Goal: Download file/media

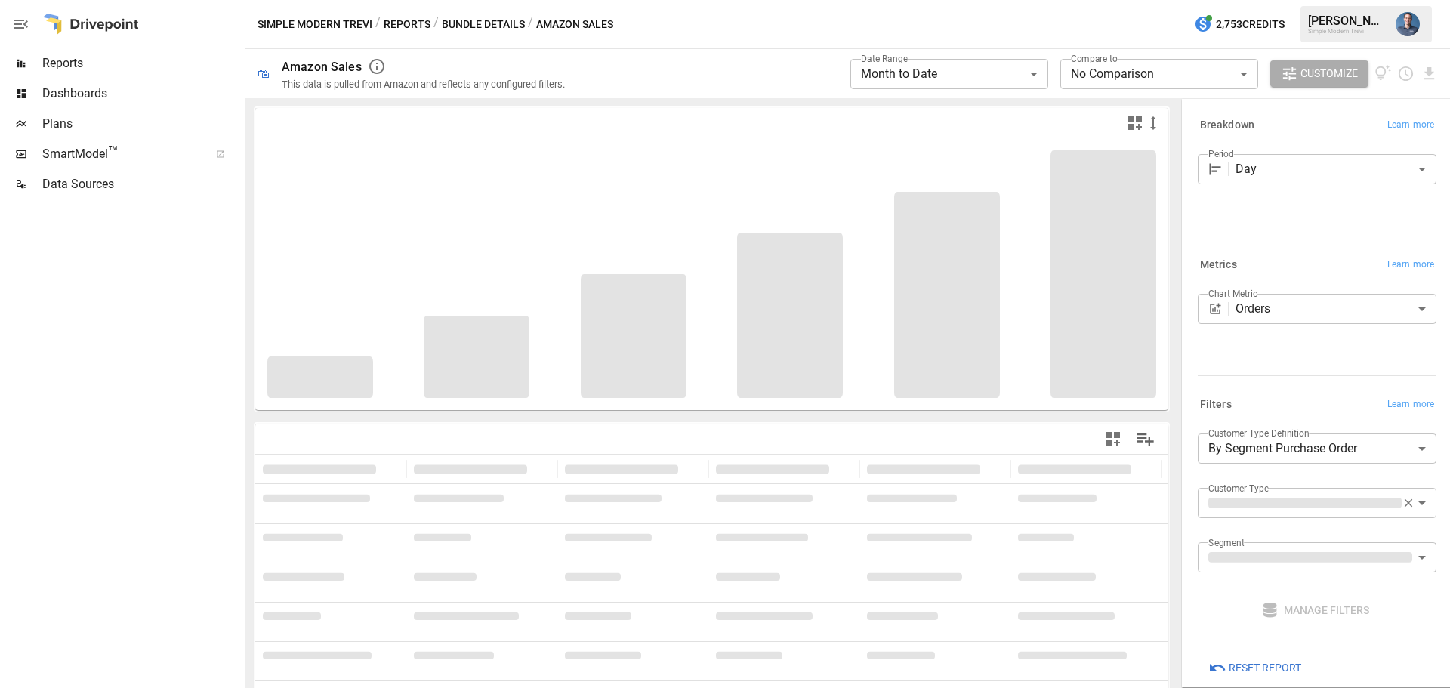
click at [78, 291] on div at bounding box center [121, 443] width 242 height 488
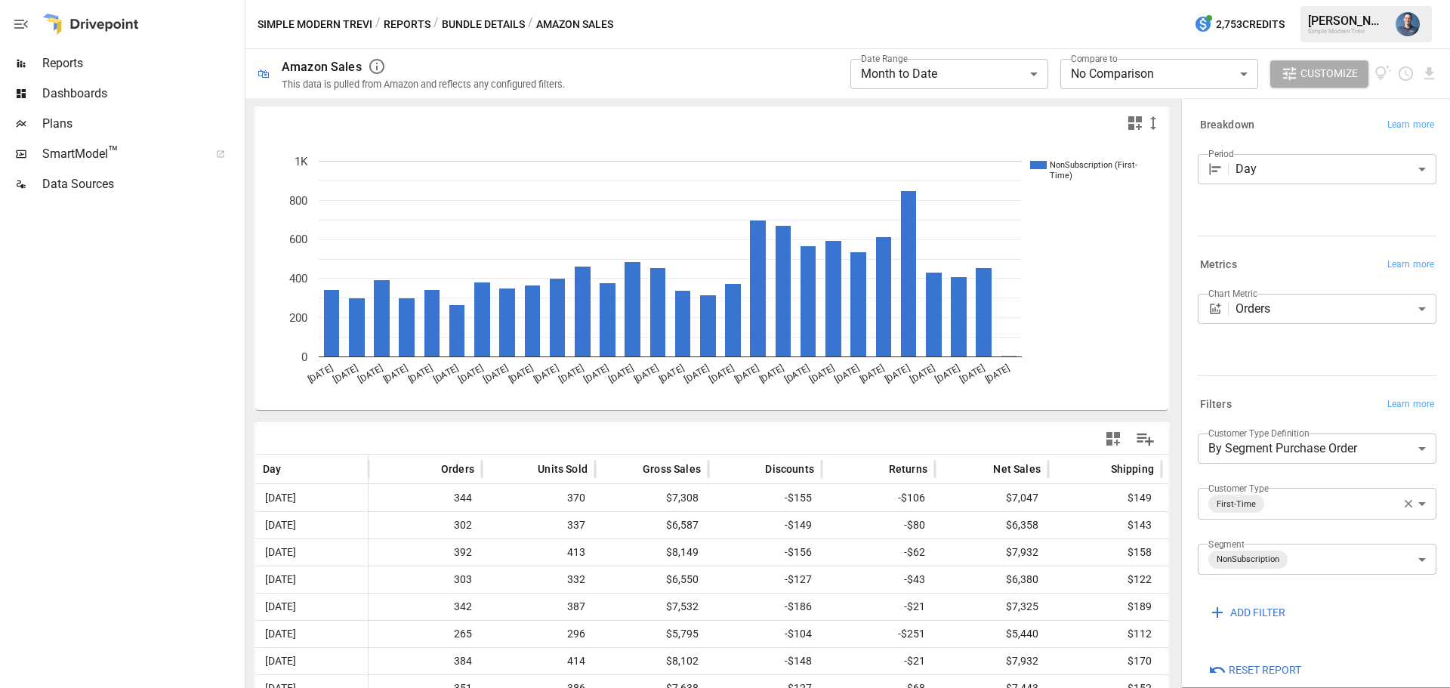
click at [100, 70] on span "Reports" at bounding box center [141, 63] width 199 height 18
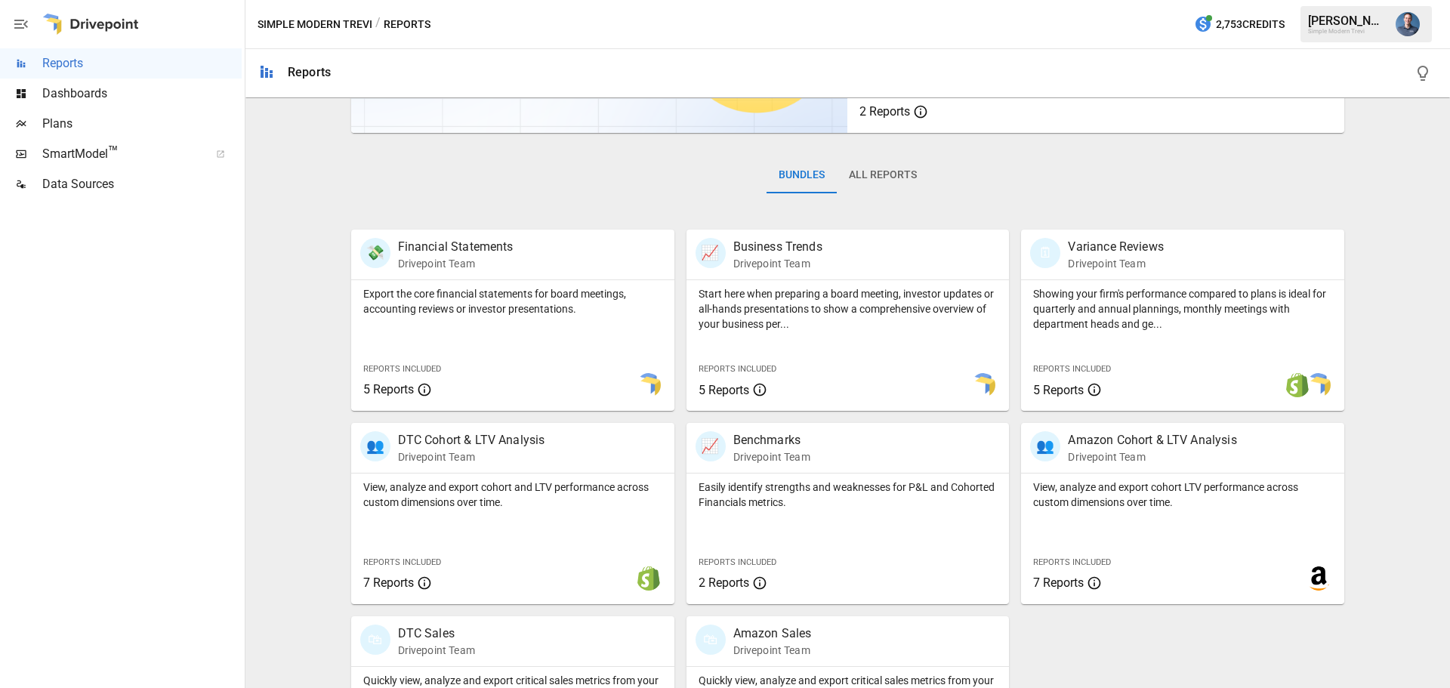
scroll to position [289, 0]
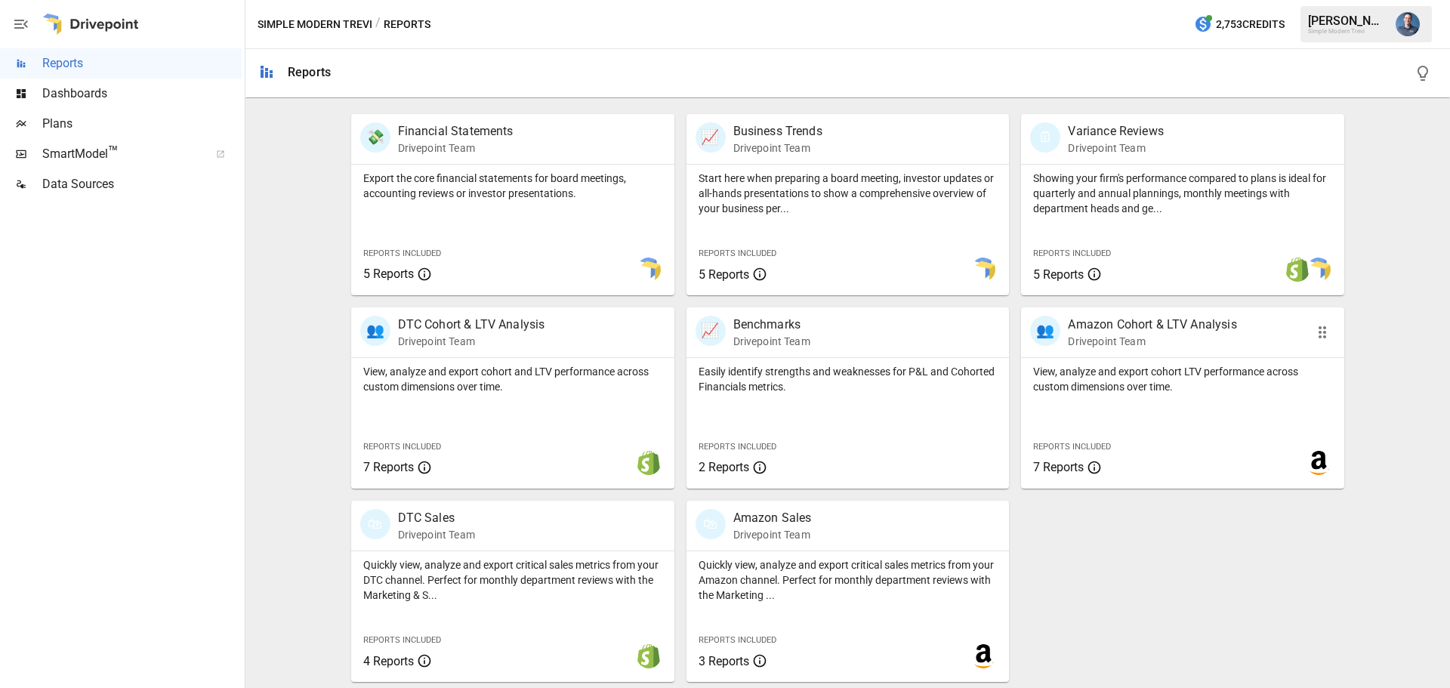
click at [1092, 359] on div "View, analyze and export cohort LTV performance across custom dimensions over t…" at bounding box center [1182, 376] width 323 height 36
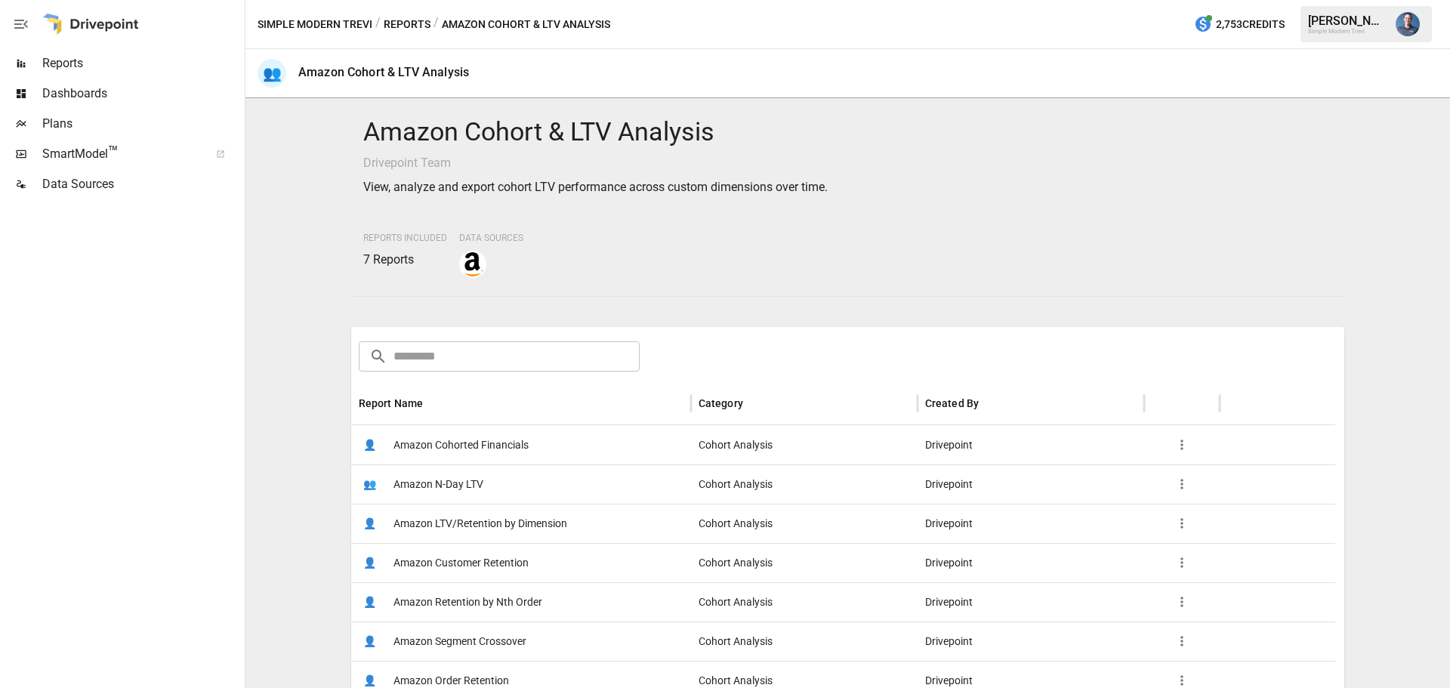
scroll to position [75, 0]
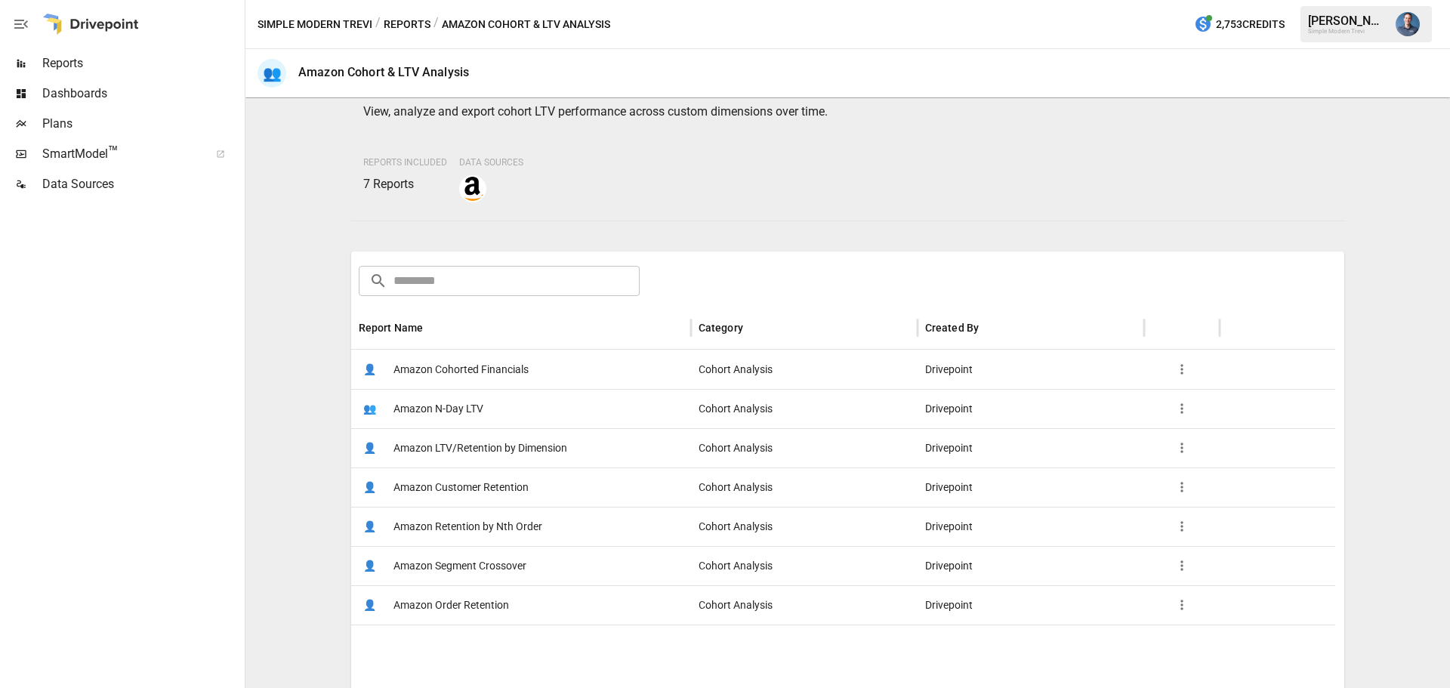
click at [507, 444] on span "Amazon LTV/Retention by Dimension" at bounding box center [480, 448] width 174 height 39
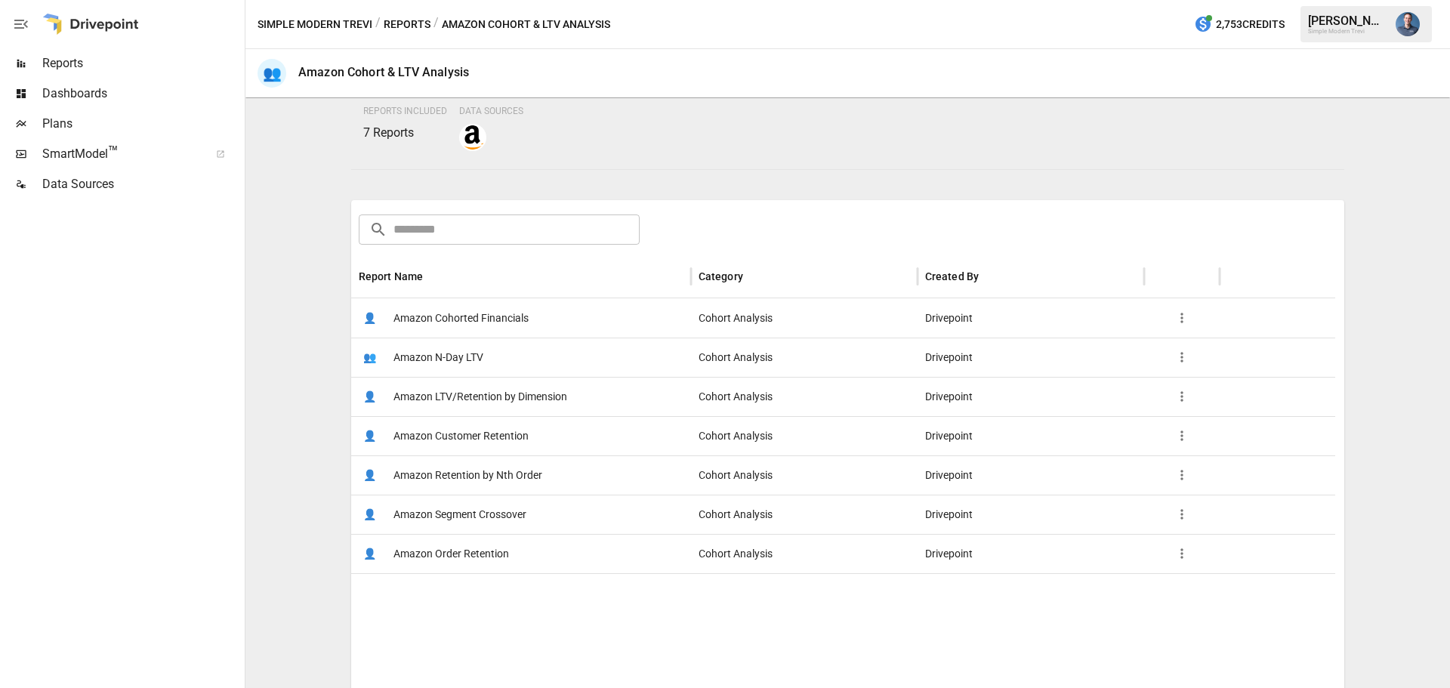
scroll to position [241, 0]
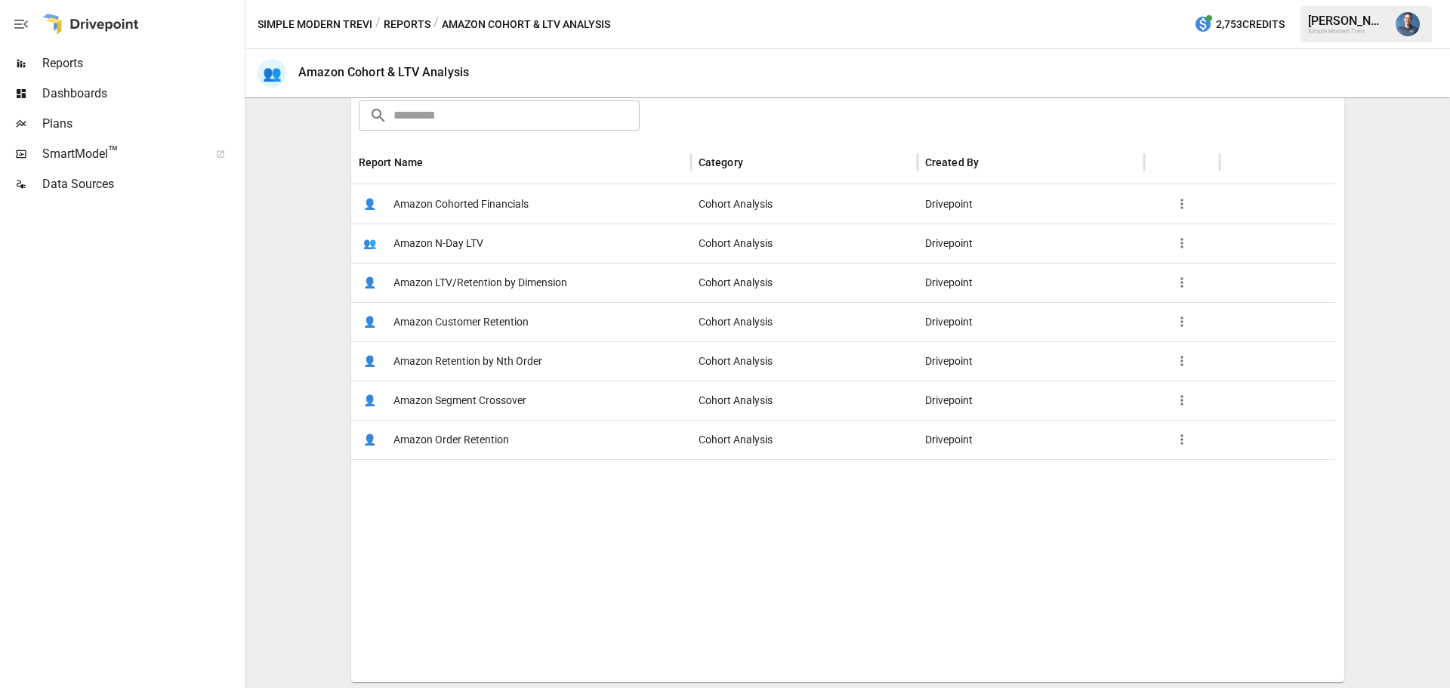
click at [438, 441] on span "Amazon Order Retention" at bounding box center [451, 440] width 116 height 39
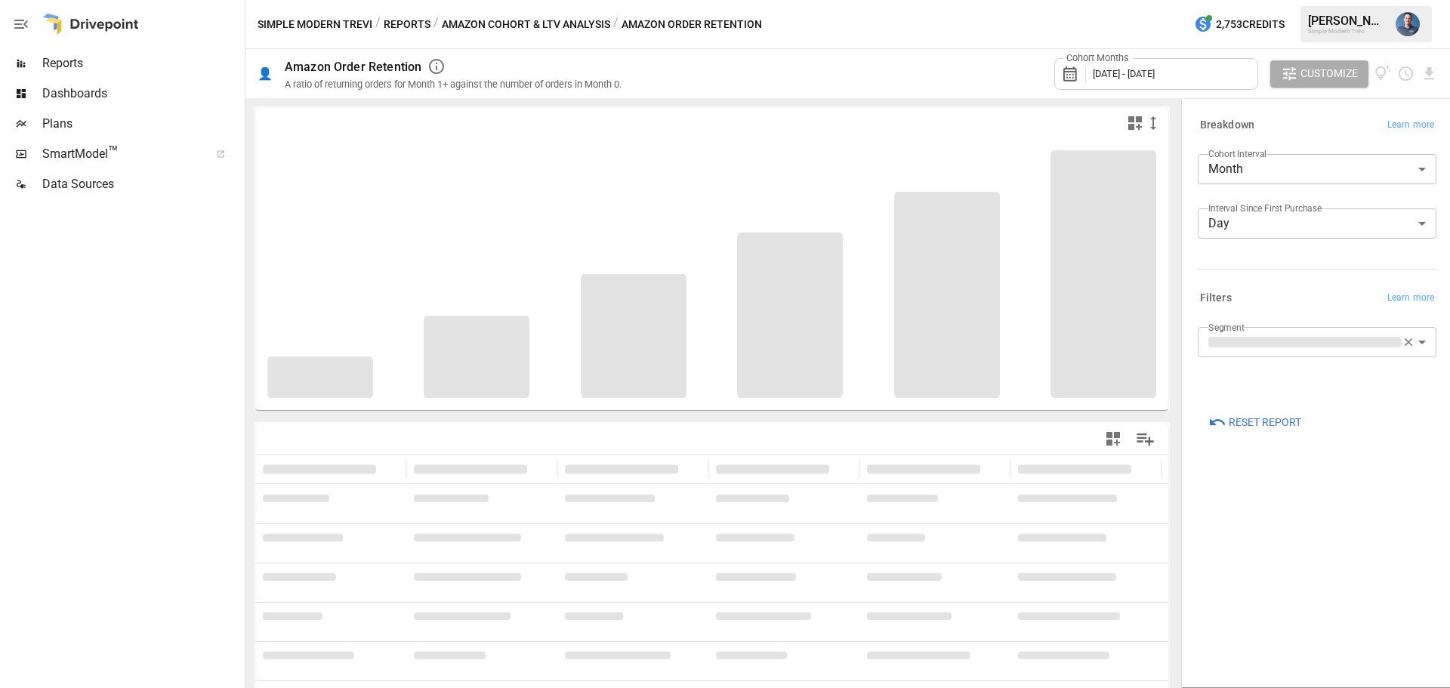
click at [1295, 0] on body "**********" at bounding box center [725, 0] width 1450 height 0
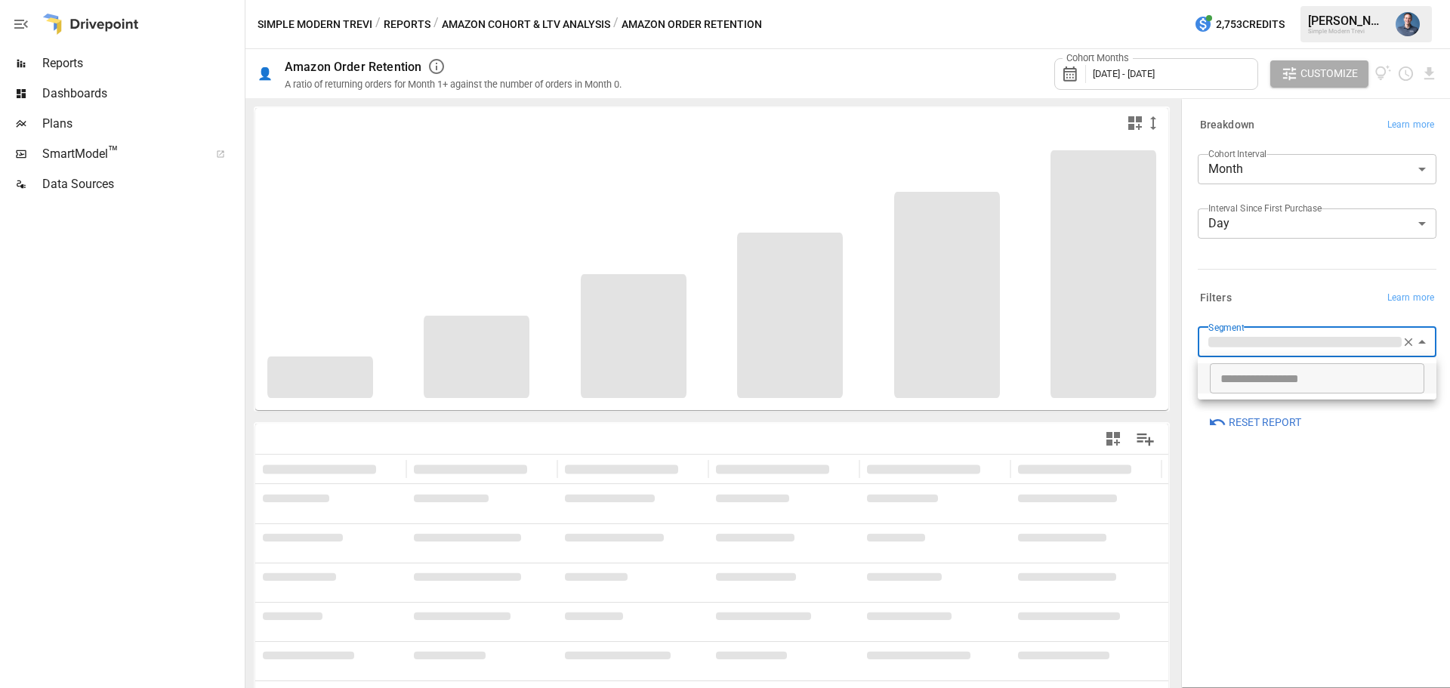
click at [1389, 467] on div at bounding box center [725, 344] width 1450 height 688
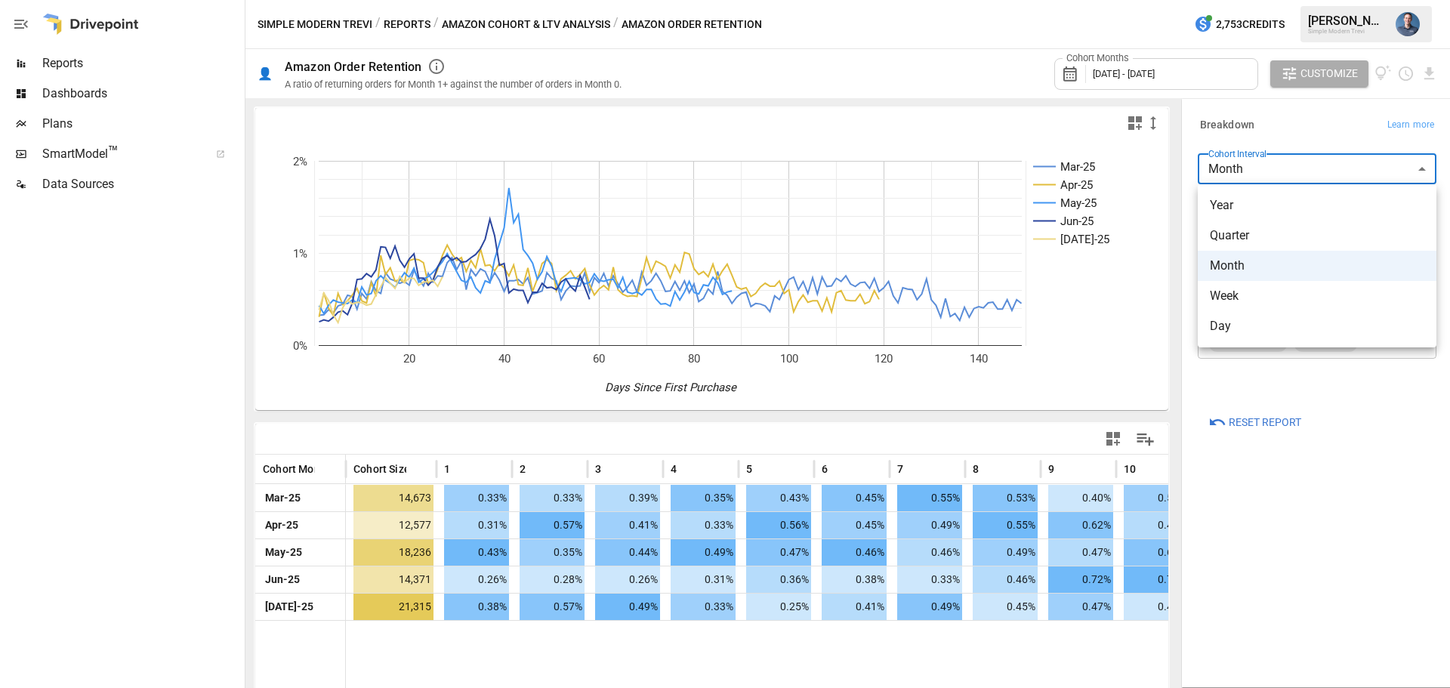
click at [1256, 0] on body "Reports Dashboards Plans SmartModel ™ Data Sources Simple Modern Trevi / Report…" at bounding box center [725, 0] width 1450 height 0
click at [1258, 295] on span "Week" at bounding box center [1316, 296] width 214 height 18
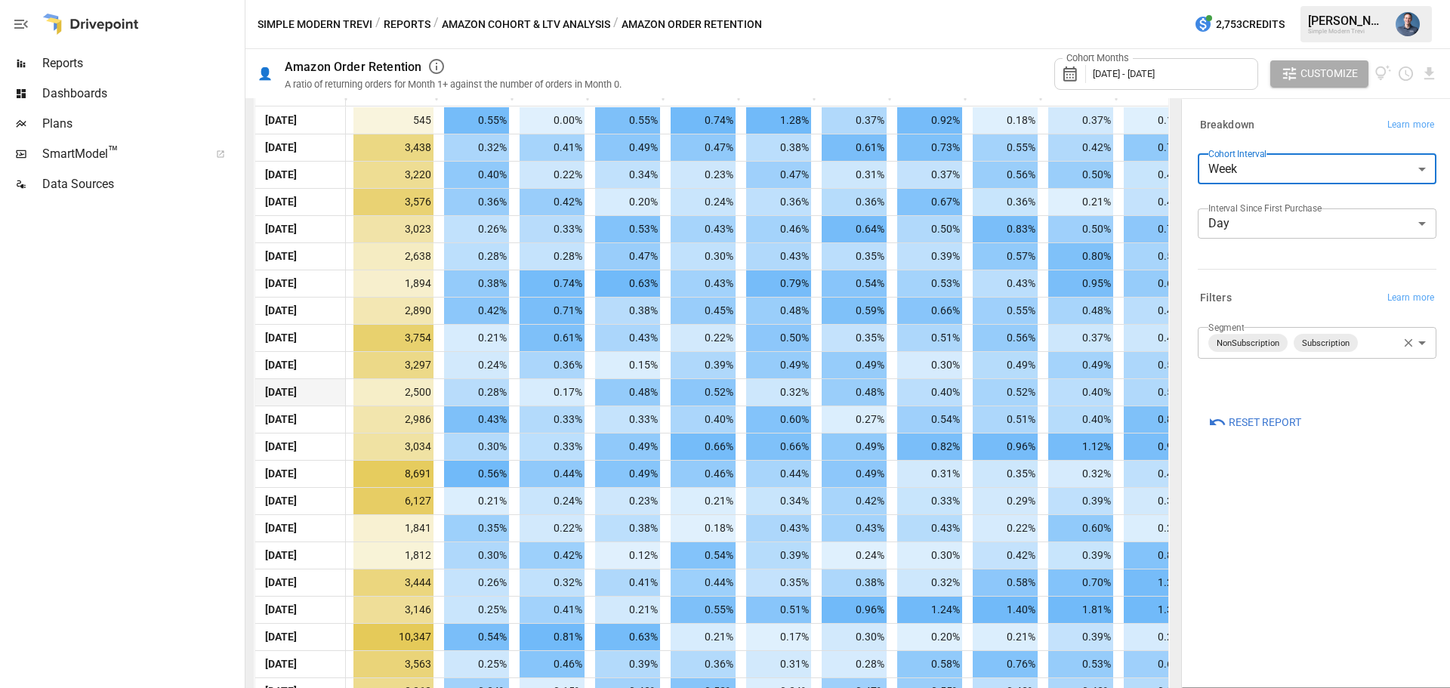
scroll to position [524, 0]
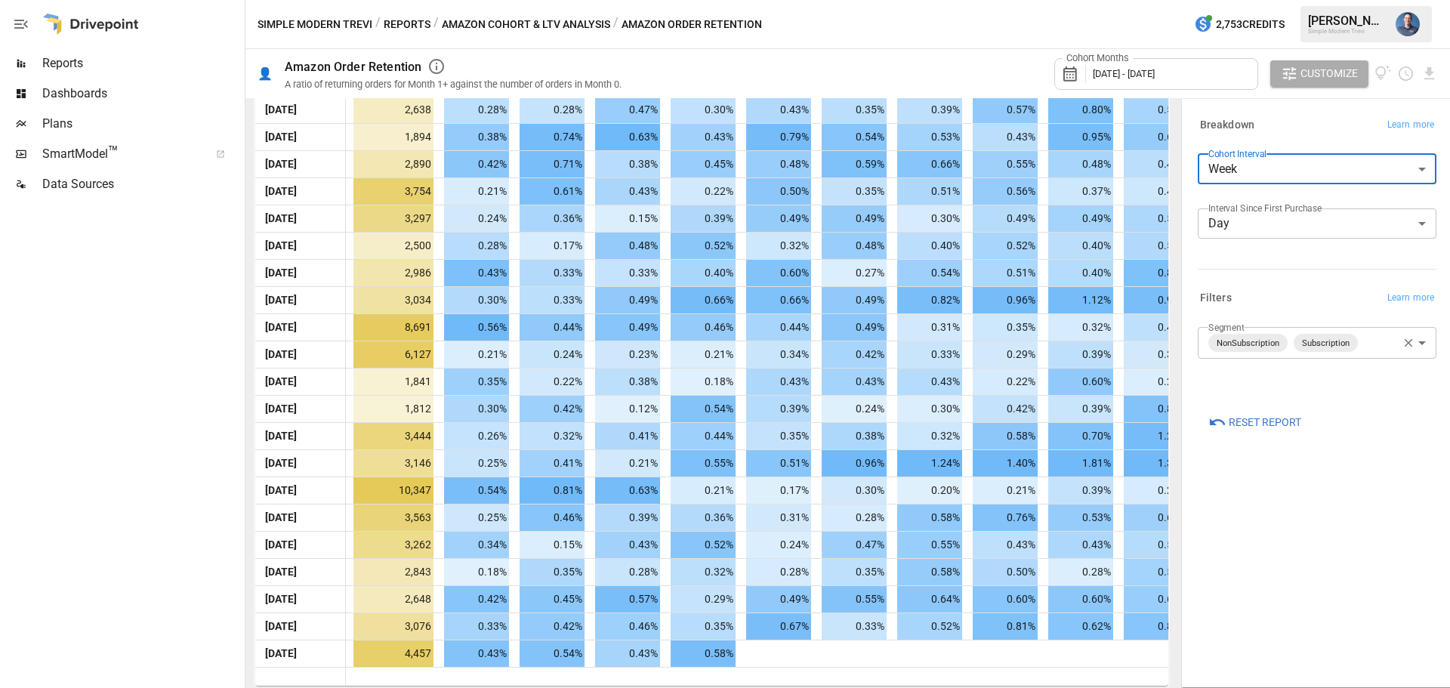
click at [1246, 186] on div "Cohort Interval Week **** ​" at bounding box center [1316, 175] width 239 height 42
click at [1249, 0] on body "Reports Dashboards Plans SmartModel ™ Data Sources Simple Modern Trevi / Report…" at bounding box center [725, 0] width 1450 height 0
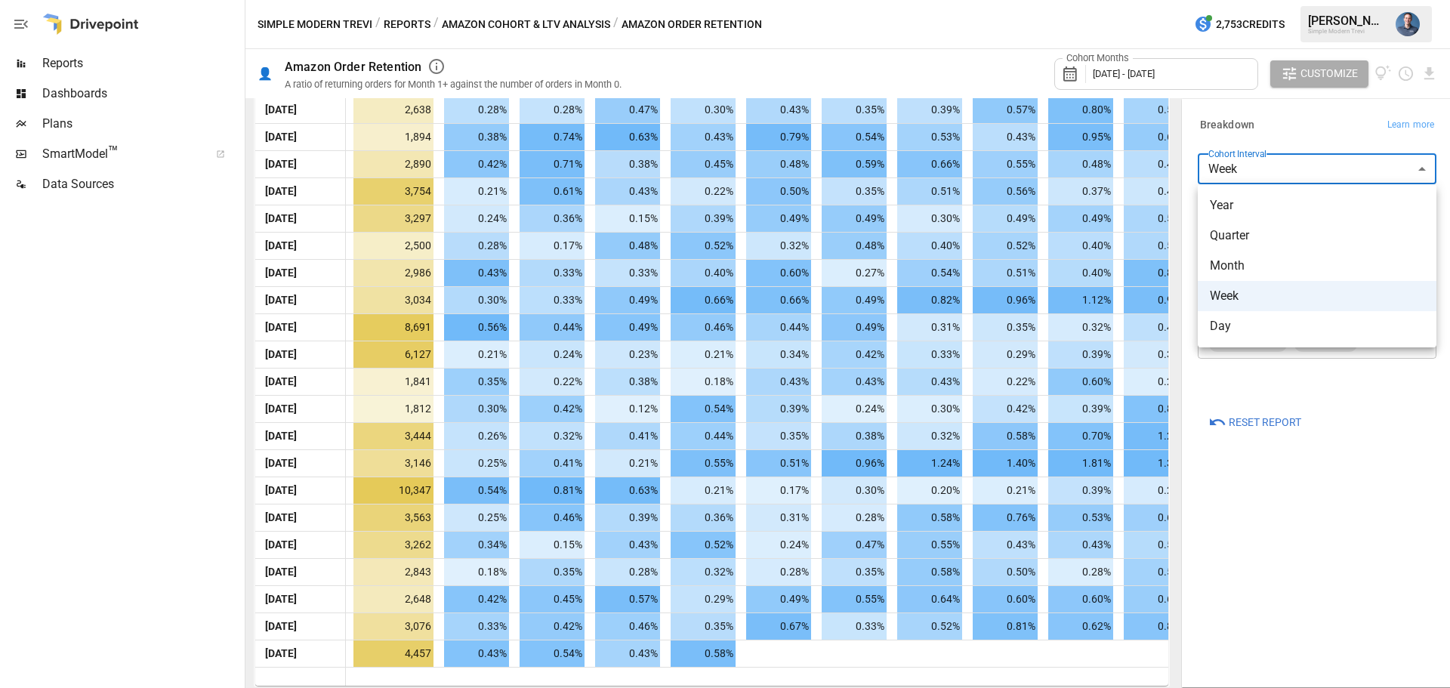
drag, startPoint x: 1246, startPoint y: 323, endPoint x: 1370, endPoint y: 461, distance: 184.5
click at [1370, 461] on div "Year Quarter Month Week Day" at bounding box center [725, 344] width 1450 height 688
click at [1256, 327] on span "Day" at bounding box center [1316, 326] width 214 height 18
type input "***"
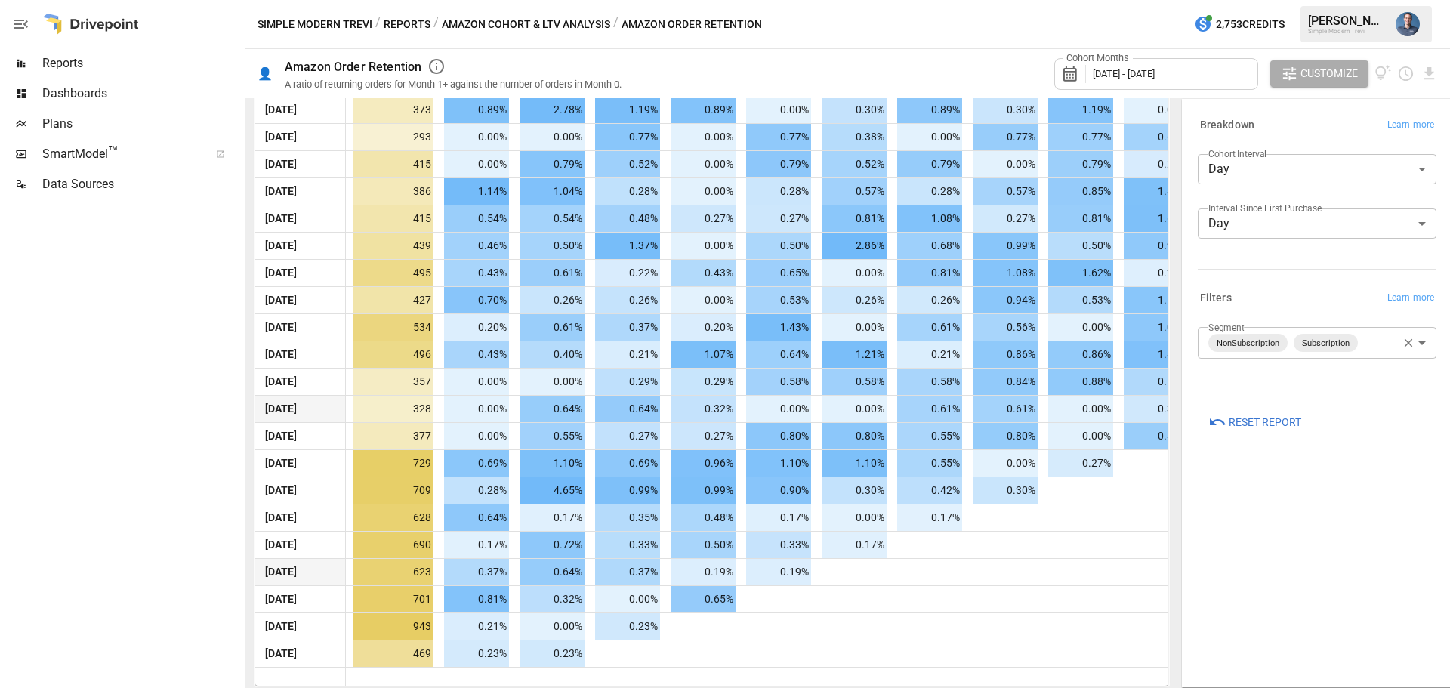
click at [959, 579] on div at bounding box center [926, 571] width 75 height 27
click at [1434, 63] on div "Cohort Months [DATE] - [DATE] Customize" at bounding box center [1246, 73] width 384 height 49
click at [1431, 69] on icon "Download report" at bounding box center [1428, 73] width 17 height 17
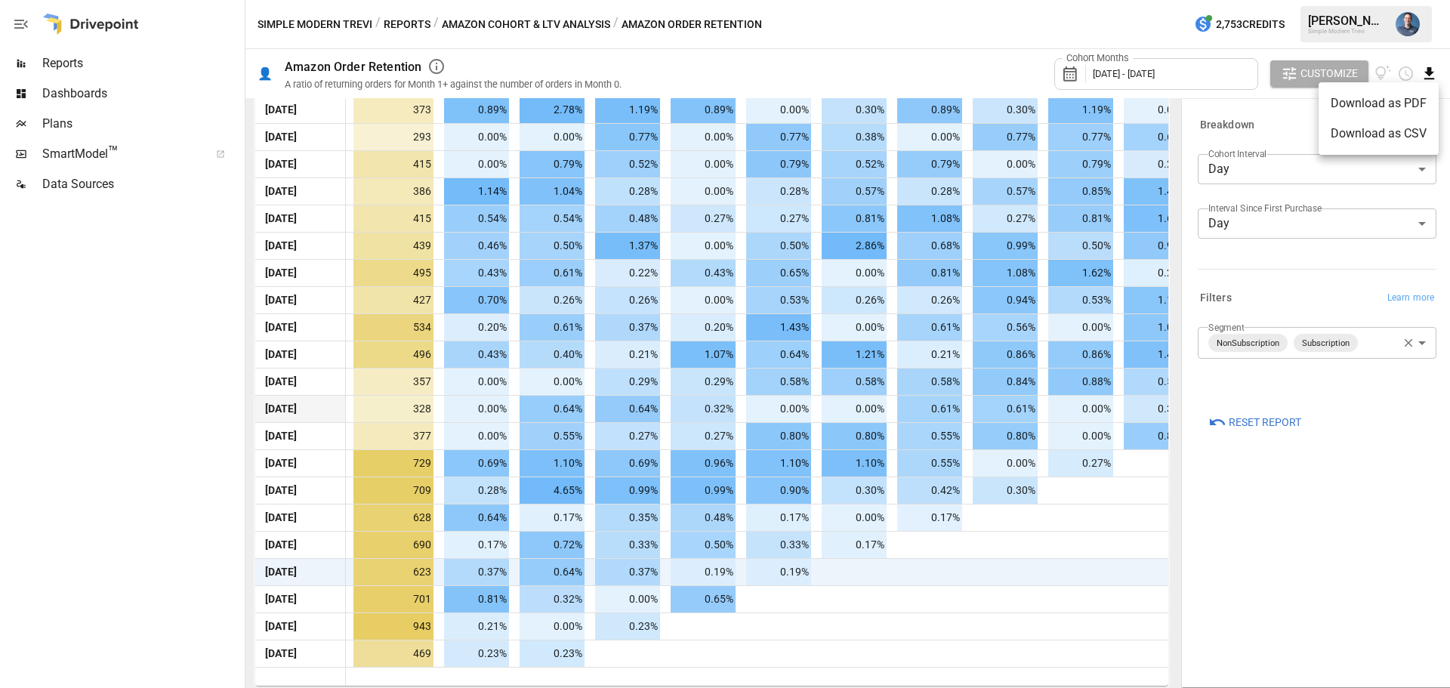
click at [1382, 134] on li "Download as CSV" at bounding box center [1378, 134] width 120 height 30
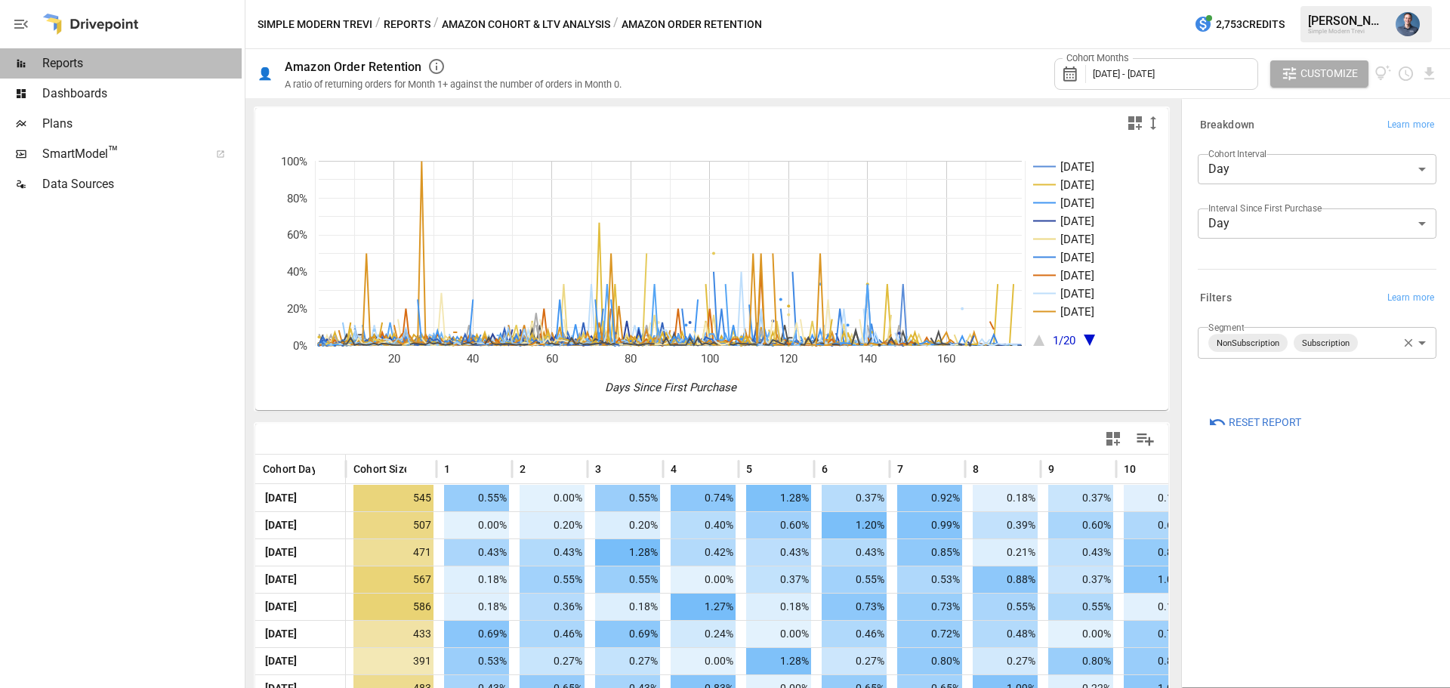
click at [88, 68] on span "Reports" at bounding box center [141, 63] width 199 height 18
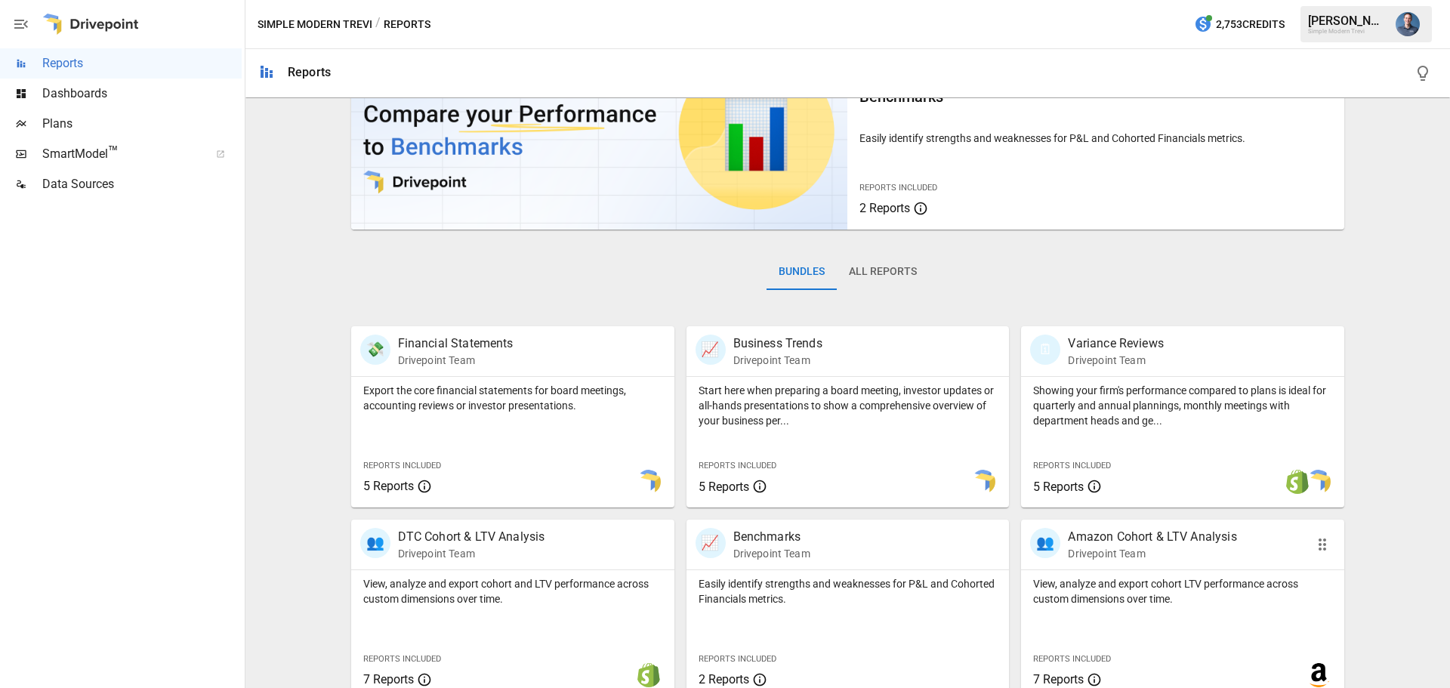
scroll to position [151, 0]
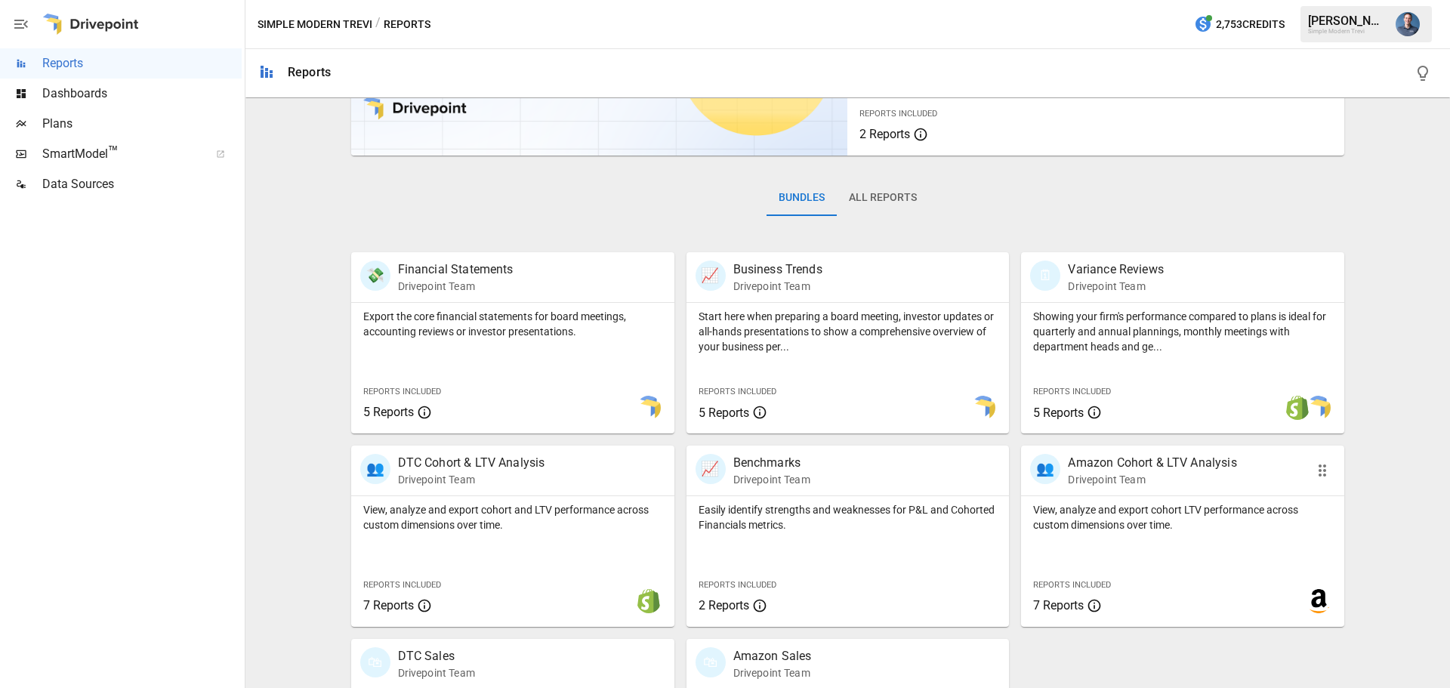
click at [1230, 495] on div "👥 Amazon Cohort & LTV Analysis Drivepoint Team" at bounding box center [1182, 470] width 323 height 50
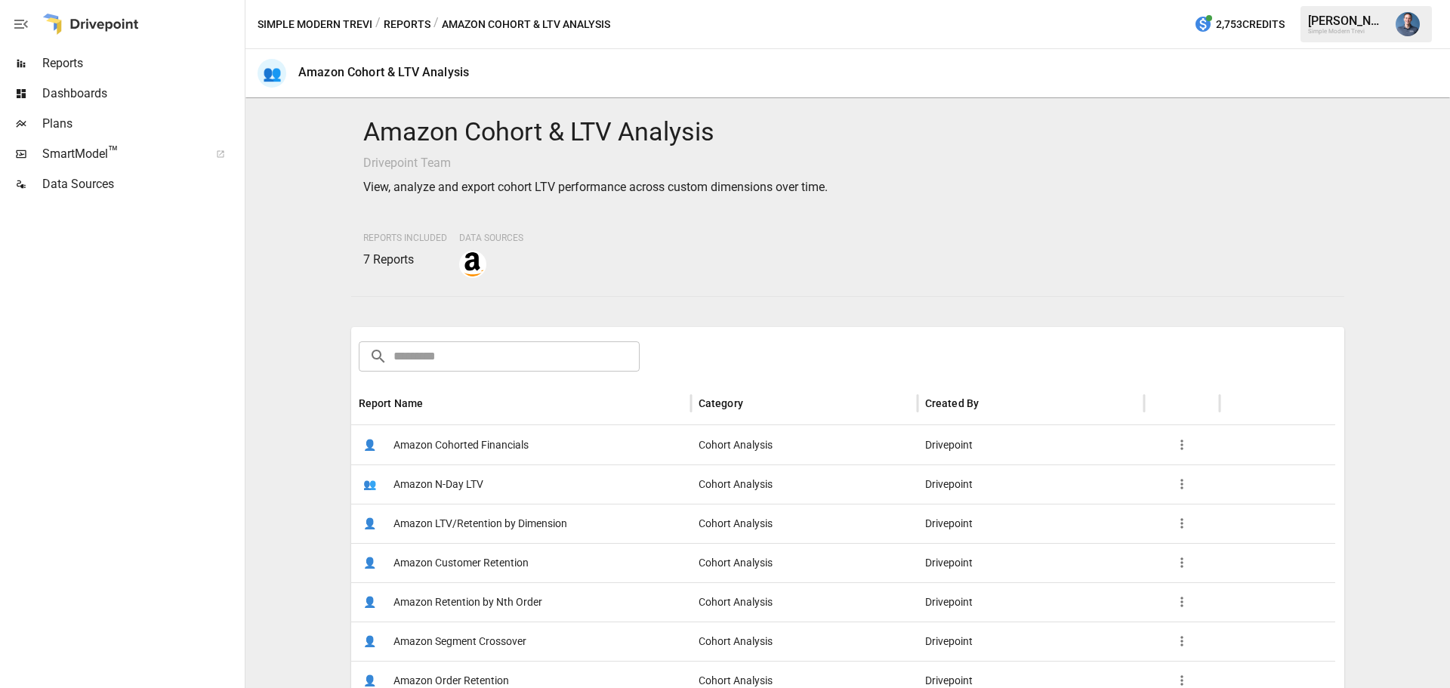
click at [531, 528] on span "Amazon LTV/Retention by Dimension" at bounding box center [480, 523] width 174 height 39
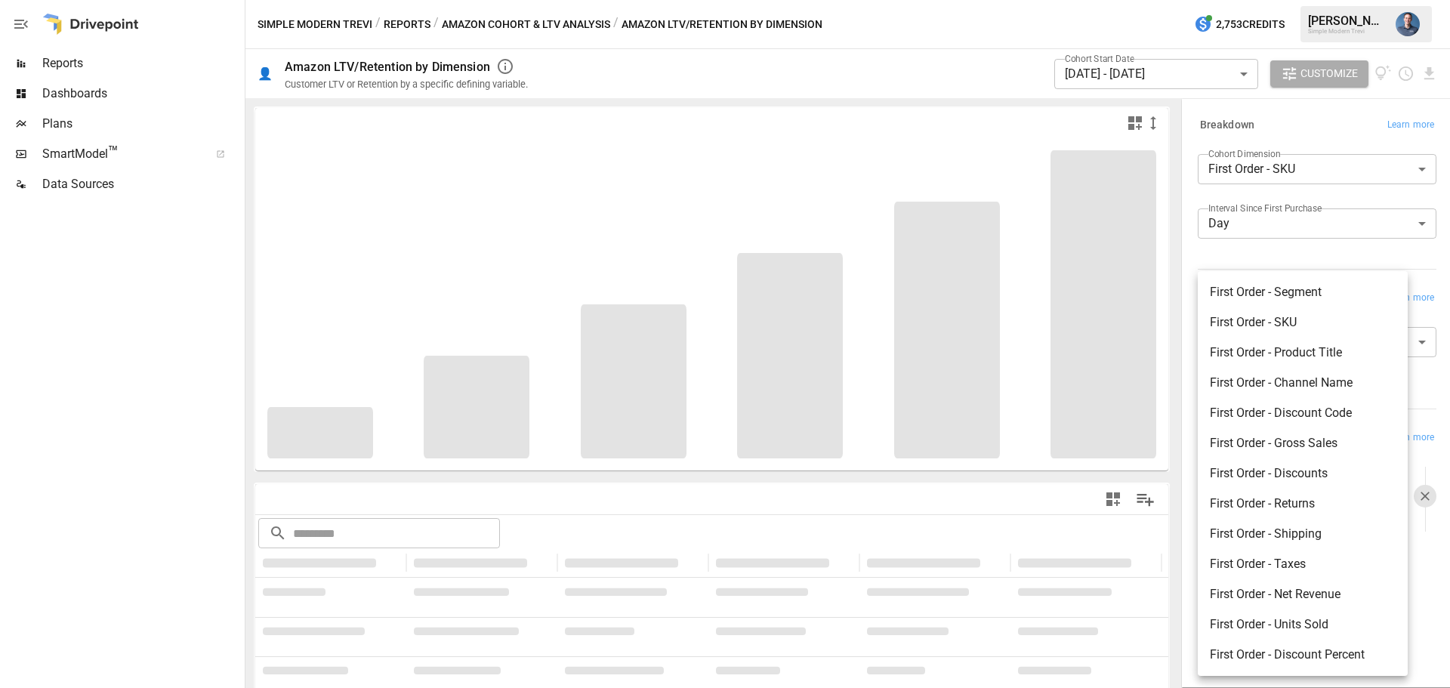
click at [1258, 0] on body "**********" at bounding box center [725, 0] width 1450 height 0
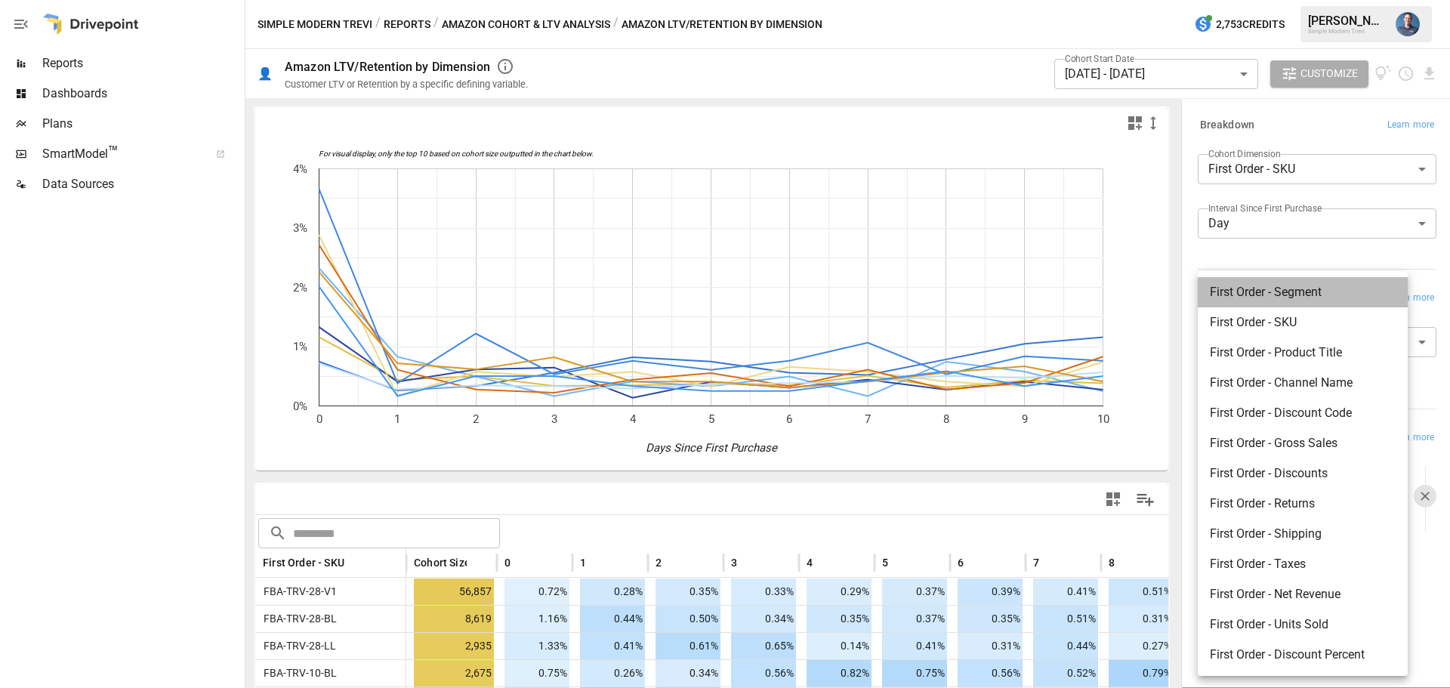
click at [1323, 291] on li "First Order - Segment" at bounding box center [1302, 292] width 210 height 30
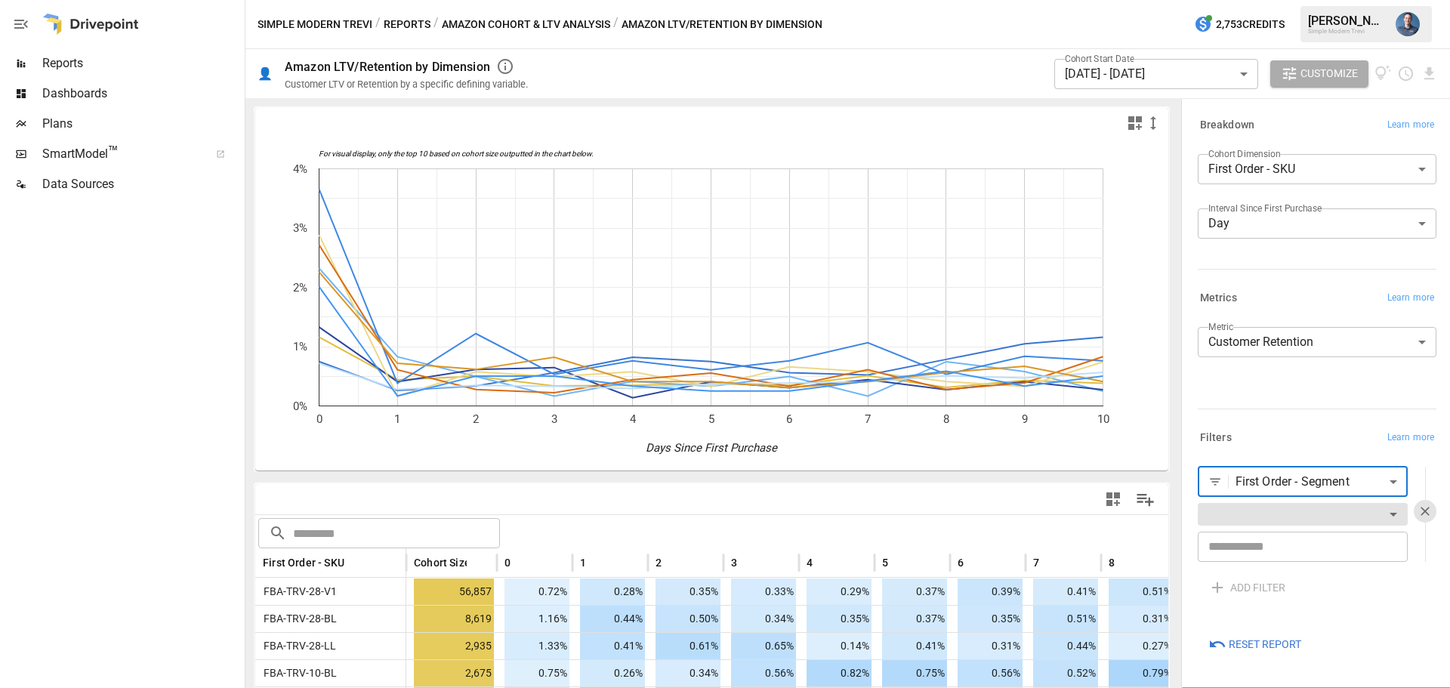
click at [1286, 0] on body "Reports Dashboards Plans SmartModel ™ Data Sources Simple Modern Trevi / Report…" at bounding box center [725, 0] width 1450 height 0
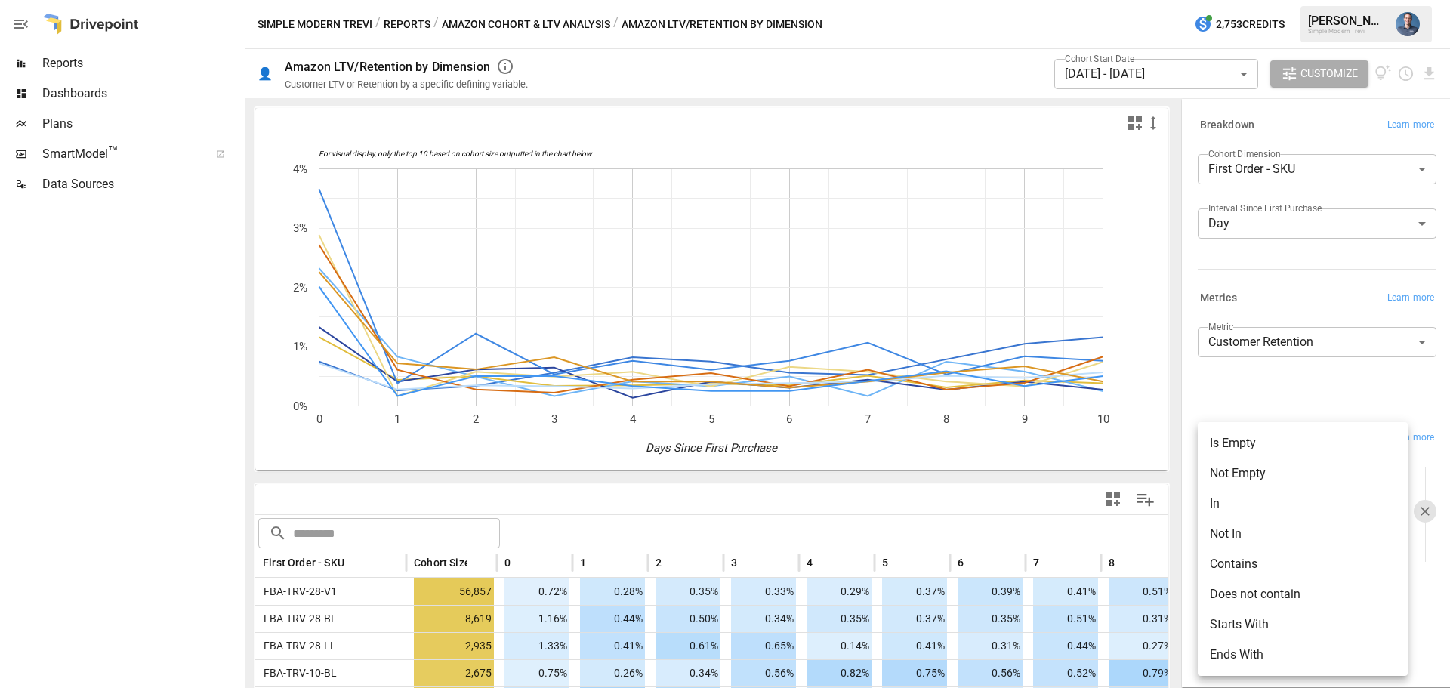
click at [1299, 379] on div at bounding box center [725, 344] width 1450 height 688
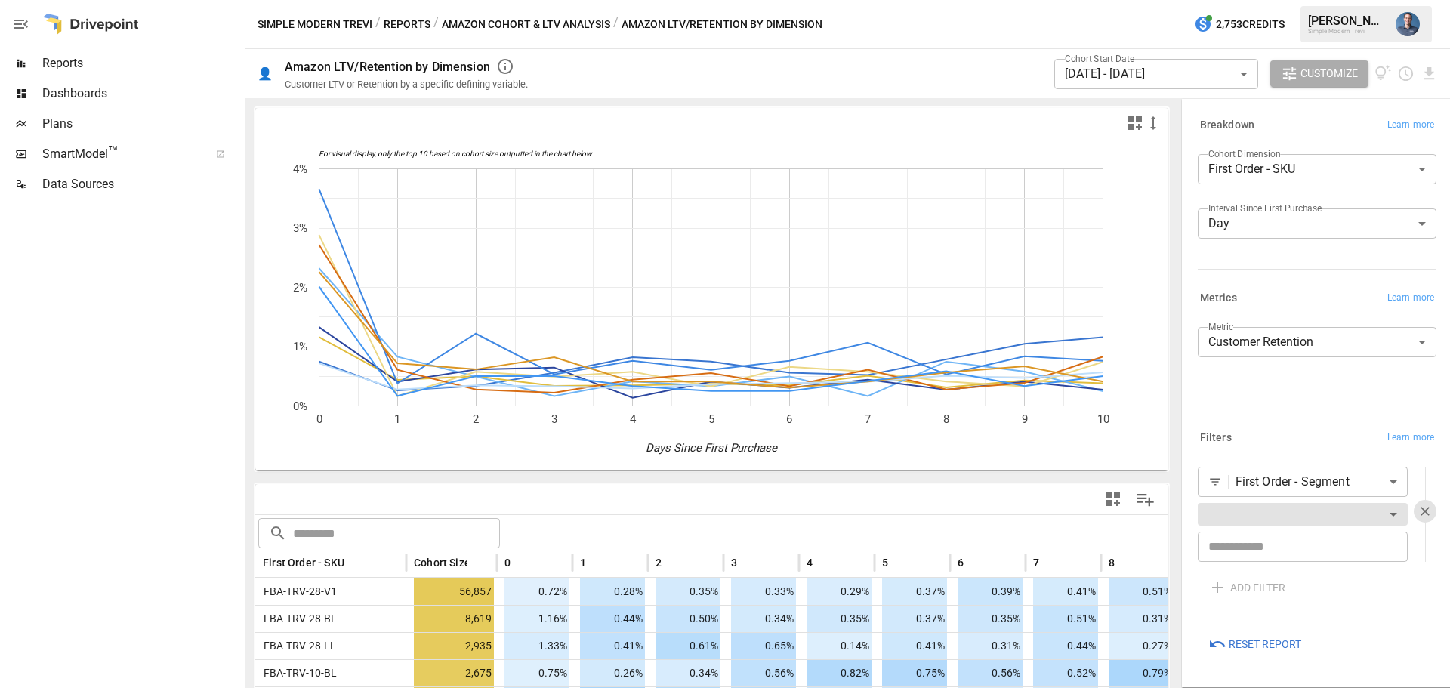
click at [1388, 0] on body "Reports Dashboards Plans SmartModel ™ Data Sources Simple Modern Trevi / Report…" at bounding box center [725, 0] width 1450 height 0
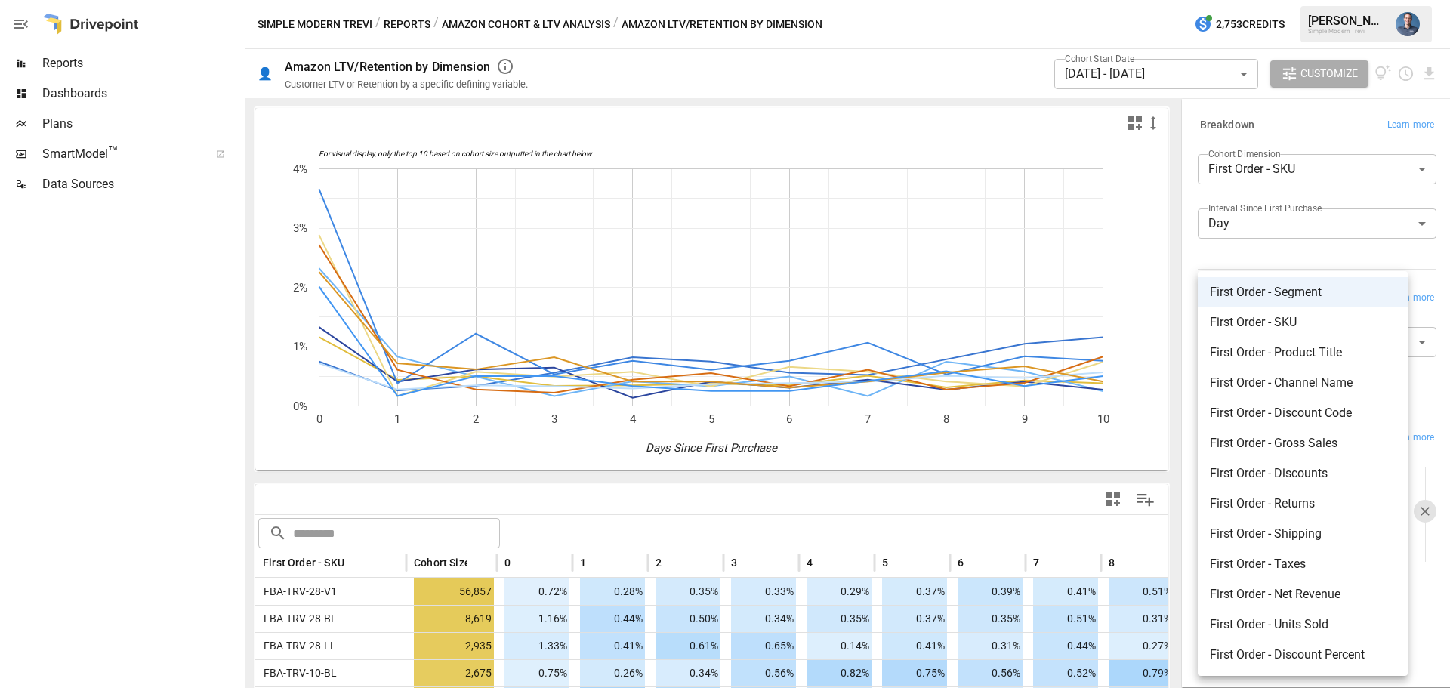
click at [1360, 596] on li "First Order - Net Revenue" at bounding box center [1302, 594] width 210 height 30
type input "**********"
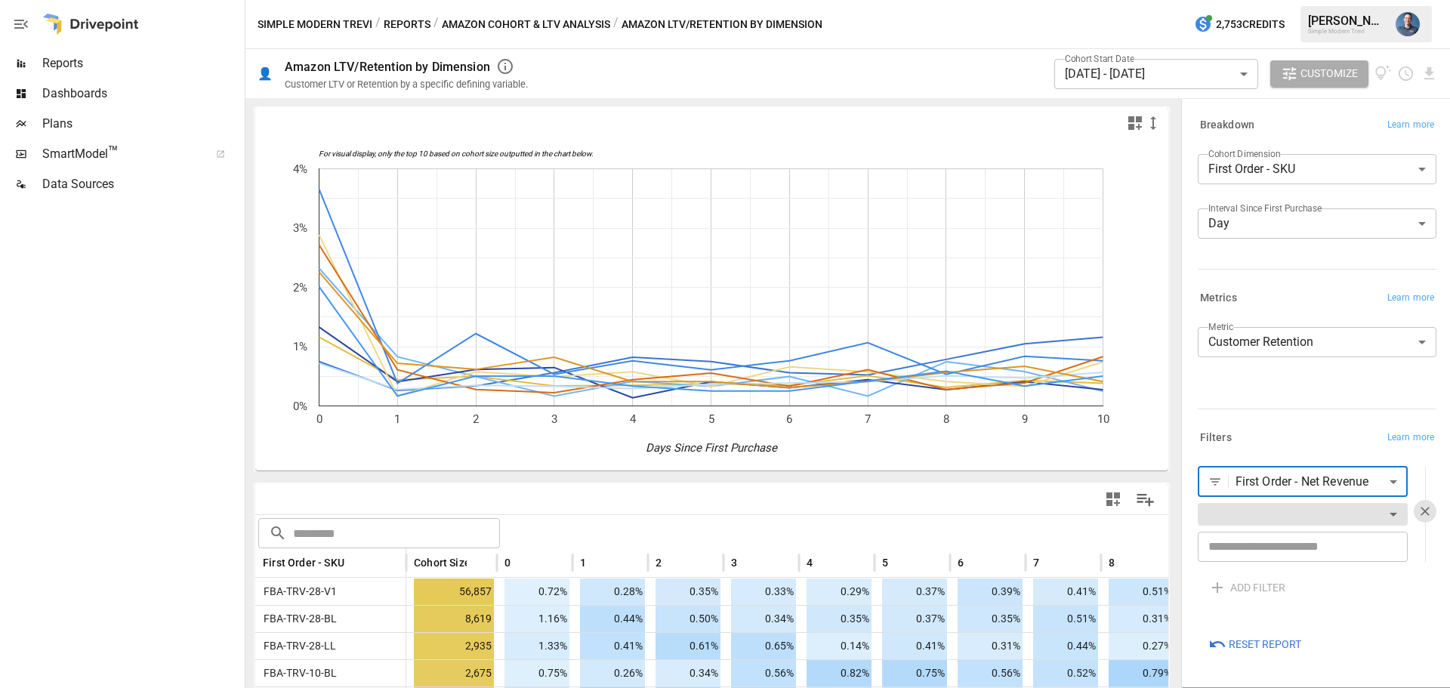
click at [1300, 0] on body "Reports Dashboards Plans SmartModel ™ Data Sources Simple Modern Trevi / Report…" at bounding box center [725, 0] width 1450 height 0
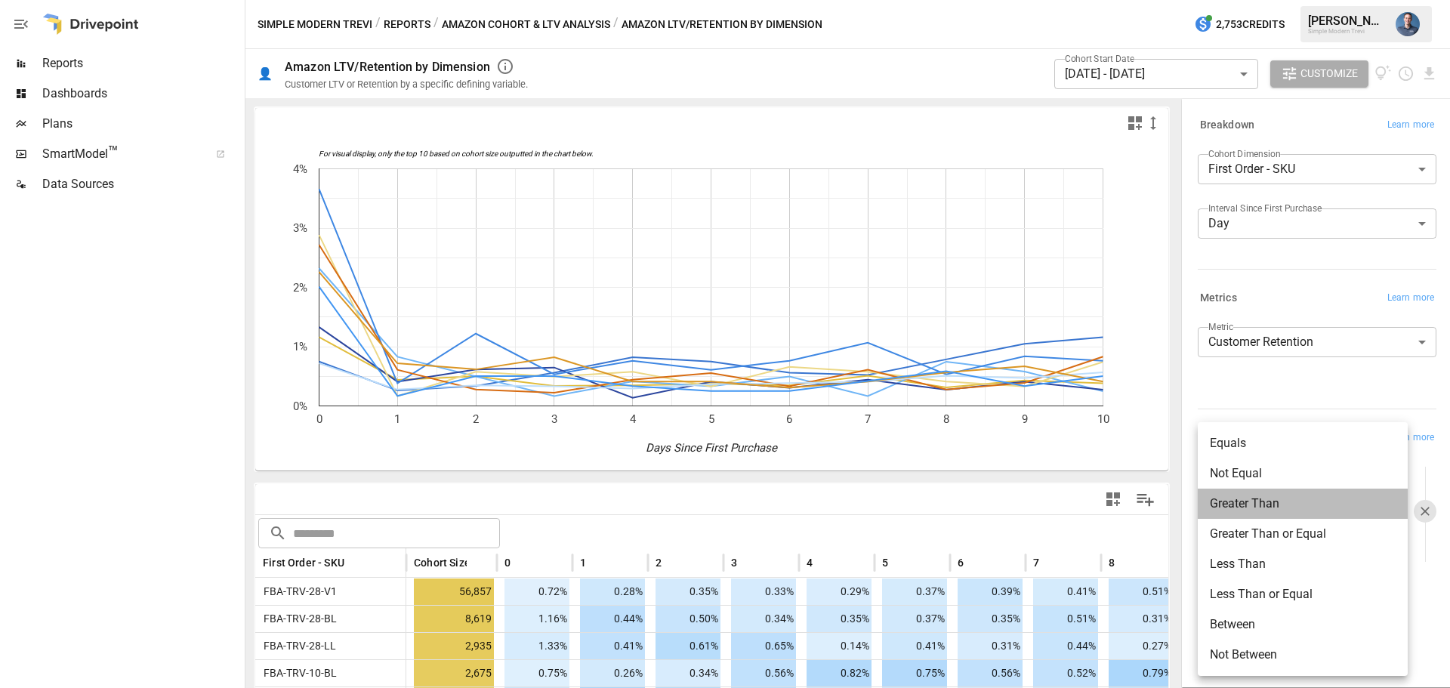
click at [1259, 508] on li "Greater Than" at bounding box center [1302, 503] width 210 height 30
type input "**********"
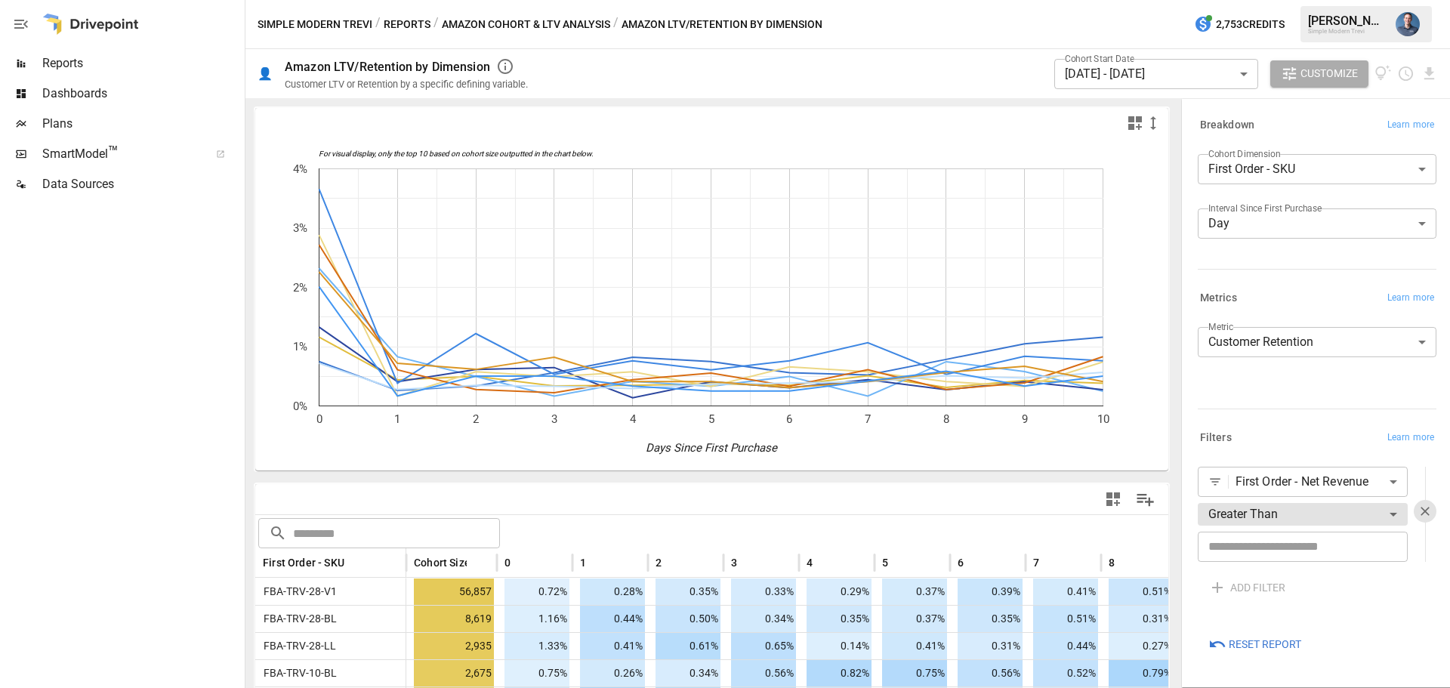
click at [1266, 555] on input "number" at bounding box center [1302, 547] width 210 height 30
click at [1266, 551] on input "number" at bounding box center [1302, 547] width 210 height 30
type input "**"
click at [1336, 604] on div "**********" at bounding box center [1316, 540] width 239 height 146
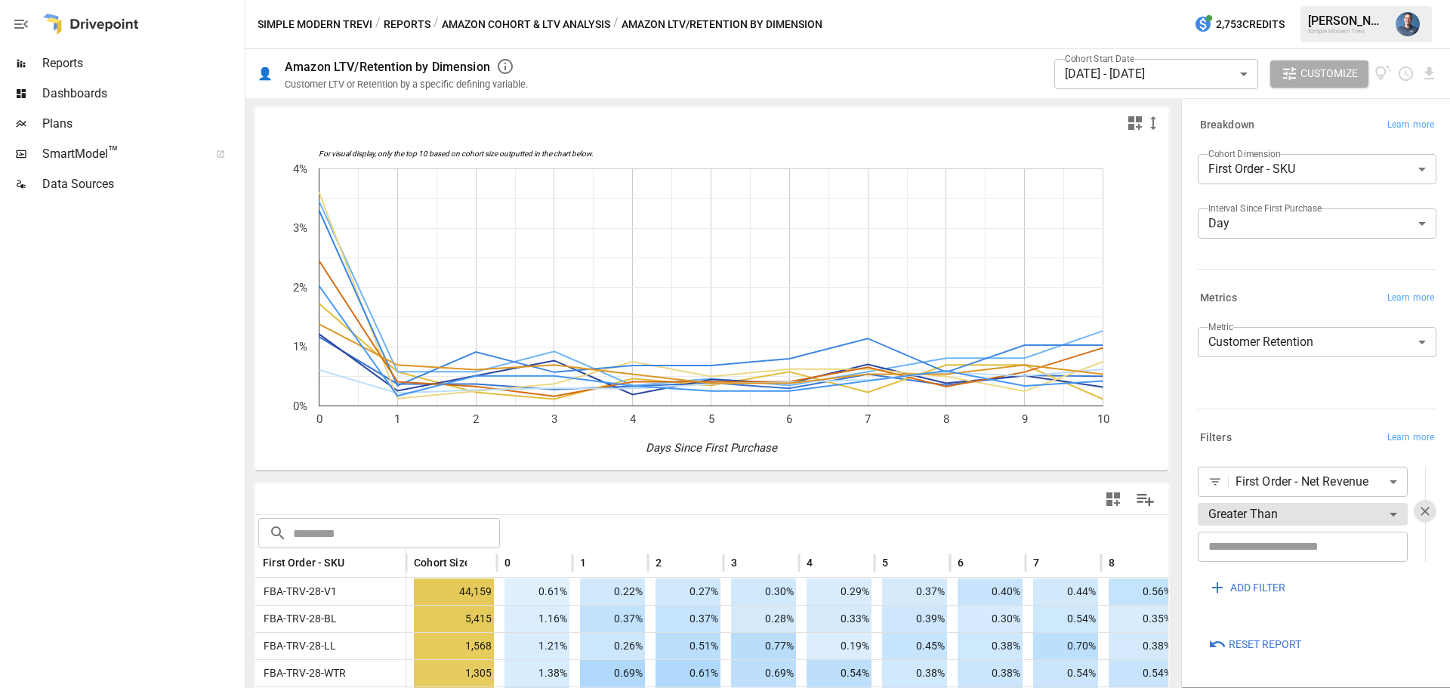
click at [1156, 0] on body "Reports Dashboards Plans SmartModel ™ Data Sources Simple Modern Trevi / Report…" at bounding box center [725, 0] width 1450 height 0
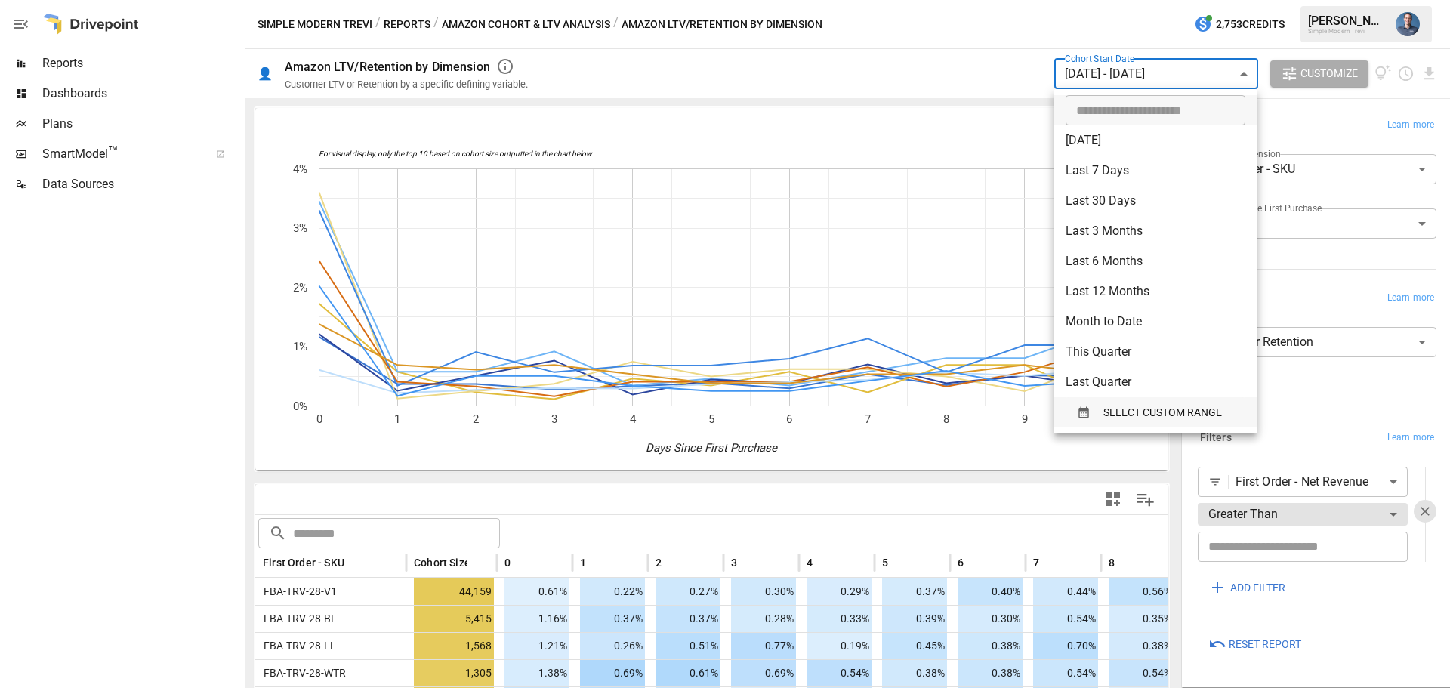
click at [1129, 417] on span "SELECT CUSTOM RANGE" at bounding box center [1162, 412] width 119 height 19
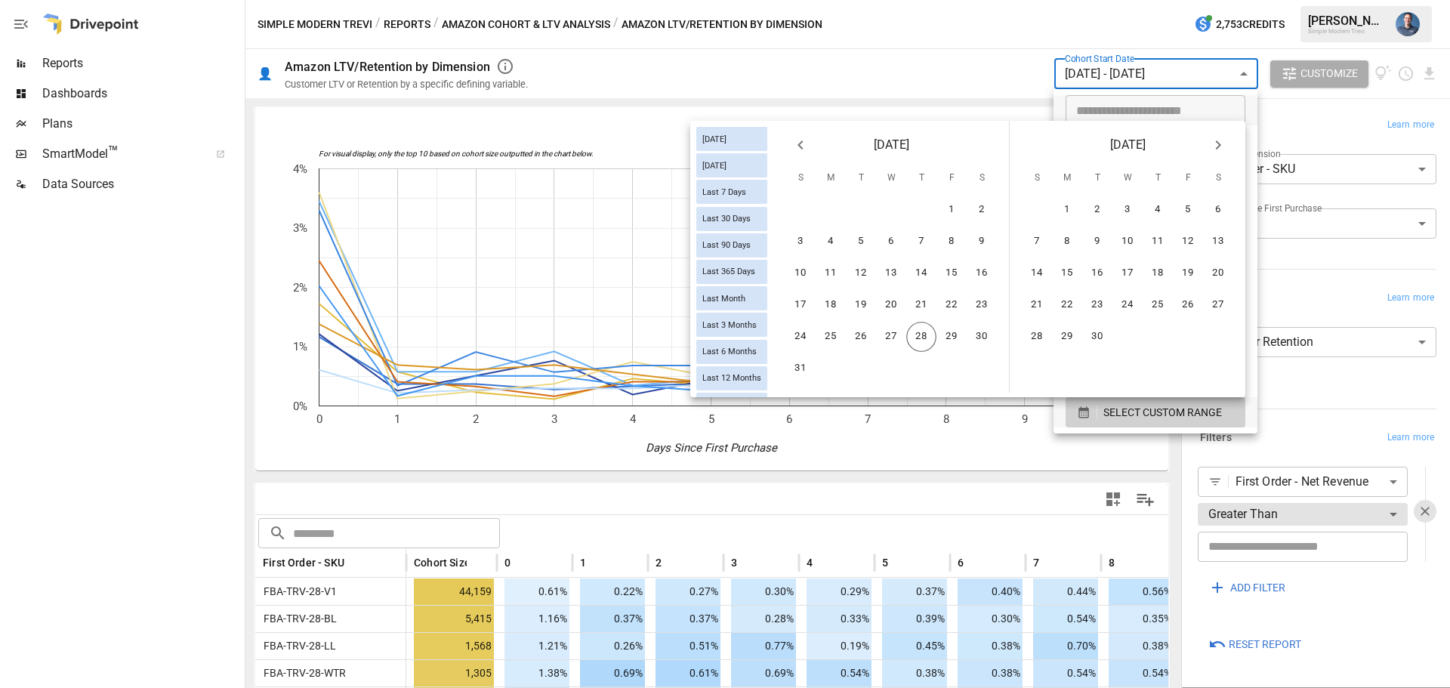
click at [1142, 75] on div at bounding box center [725, 344] width 1450 height 688
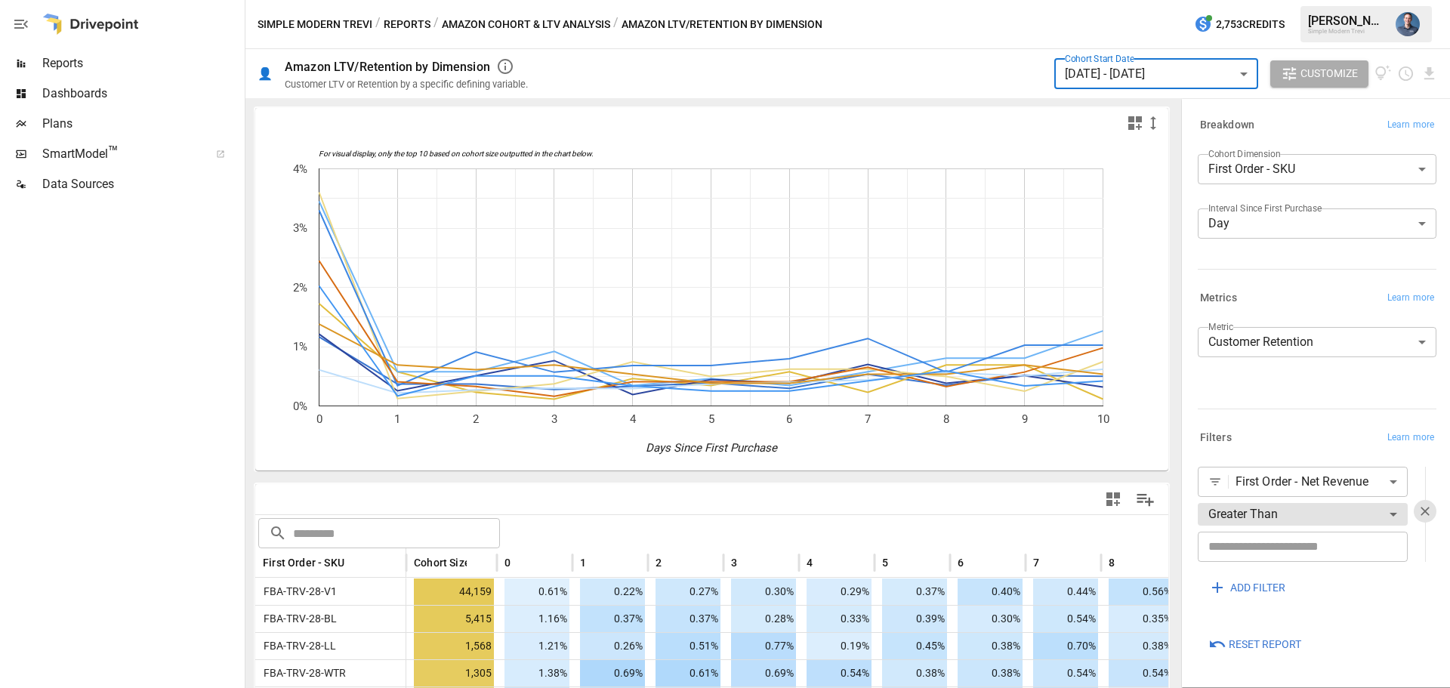
click at [1126, 0] on body "Reports Dashboards Plans SmartModel ™ Data Sources Simple Modern Trevi / Report…" at bounding box center [725, 0] width 1450 height 0
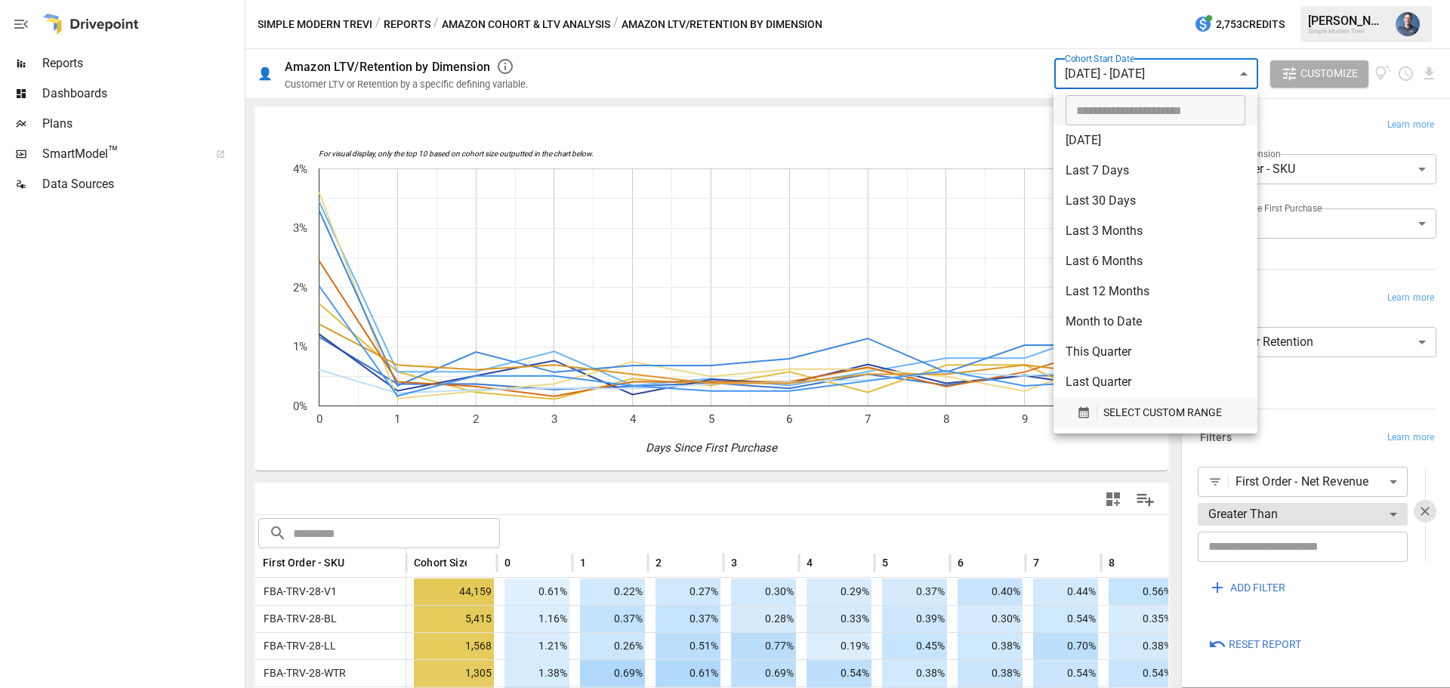
click at [1133, 405] on span "SELECT CUSTOM RANGE" at bounding box center [1162, 412] width 119 height 19
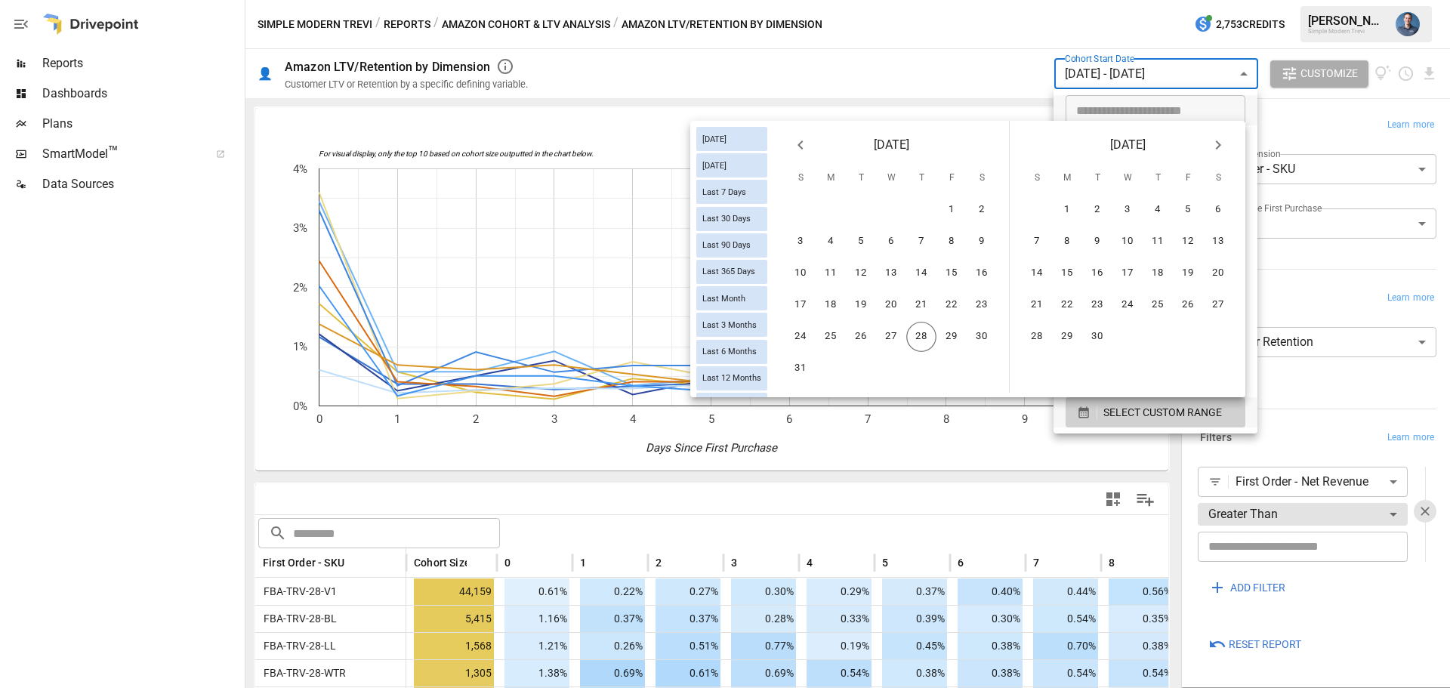
click at [1010, 76] on div at bounding box center [725, 344] width 1450 height 688
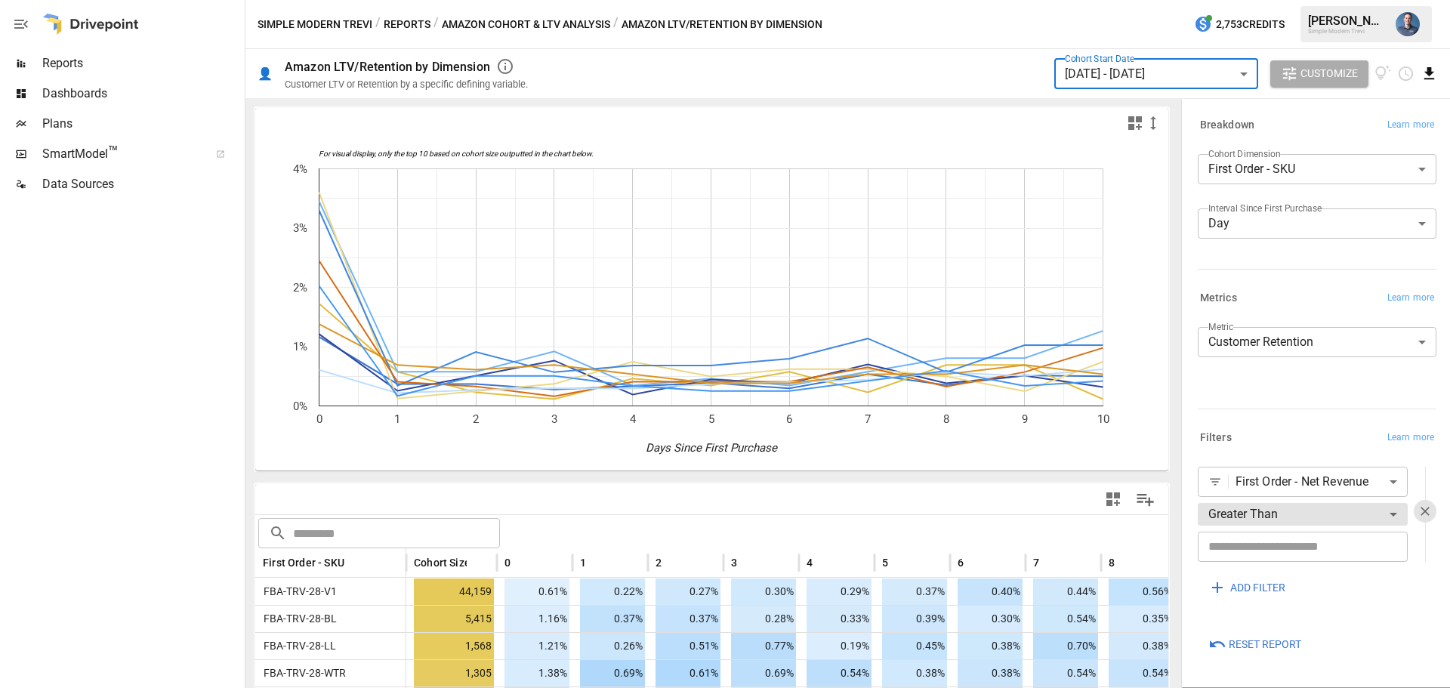
click at [1431, 81] on icon "Download report" at bounding box center [1428, 73] width 17 height 17
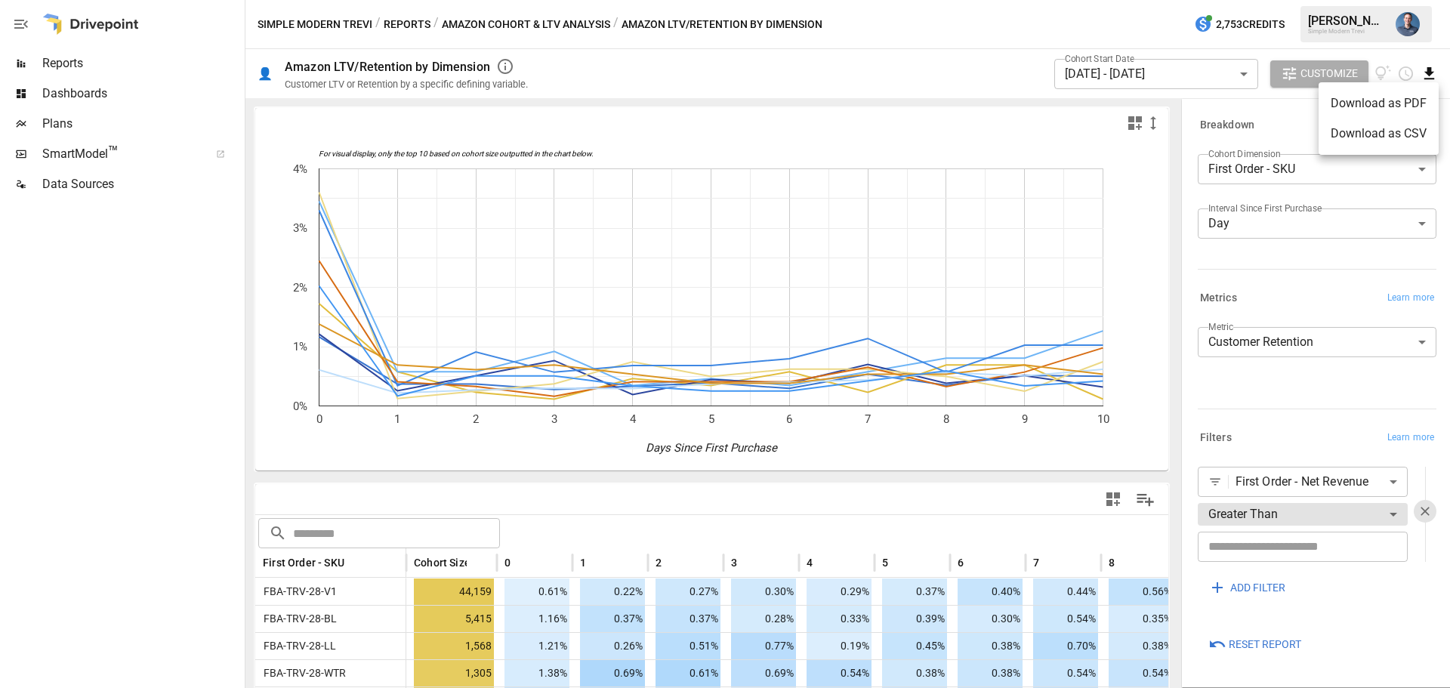
click at [1355, 142] on li "Download as CSV" at bounding box center [1378, 134] width 120 height 30
click at [1358, 136] on li "Download as CSV" at bounding box center [1378, 134] width 120 height 30
